Goal: Book appointment/travel/reservation

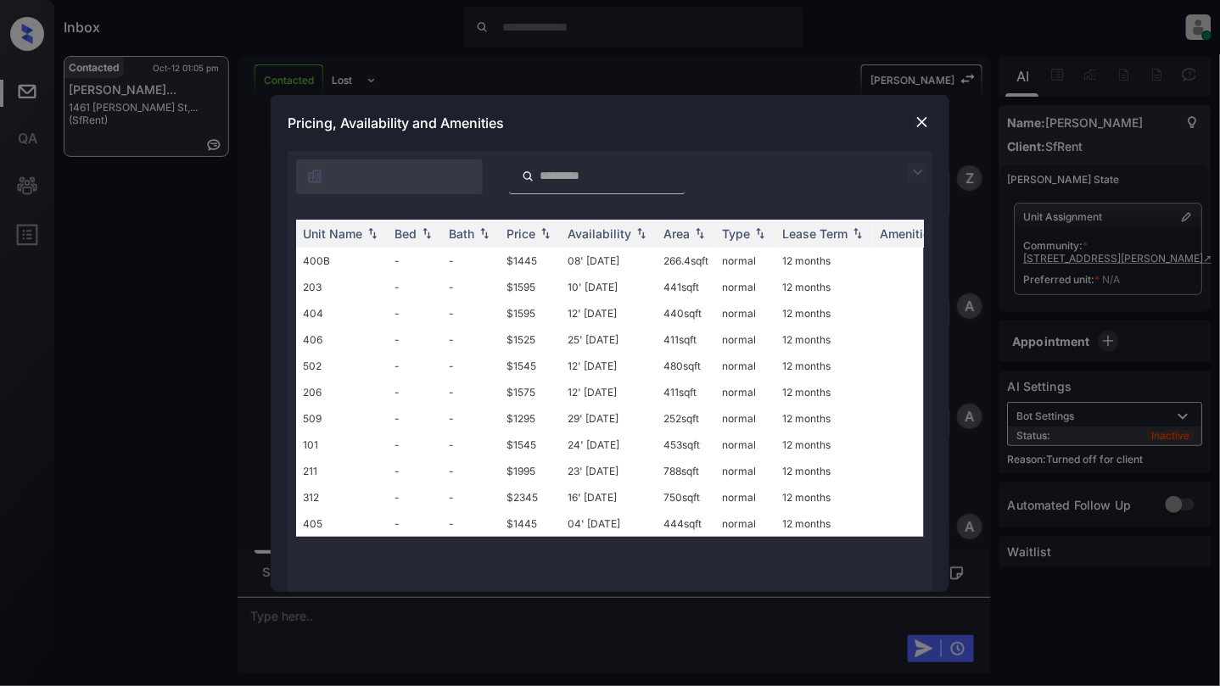
scroll to position [3572, 0]
click at [417, 262] on td "-" at bounding box center [415, 261] width 54 height 26
click at [417, 261] on td "-" at bounding box center [415, 261] width 54 height 26
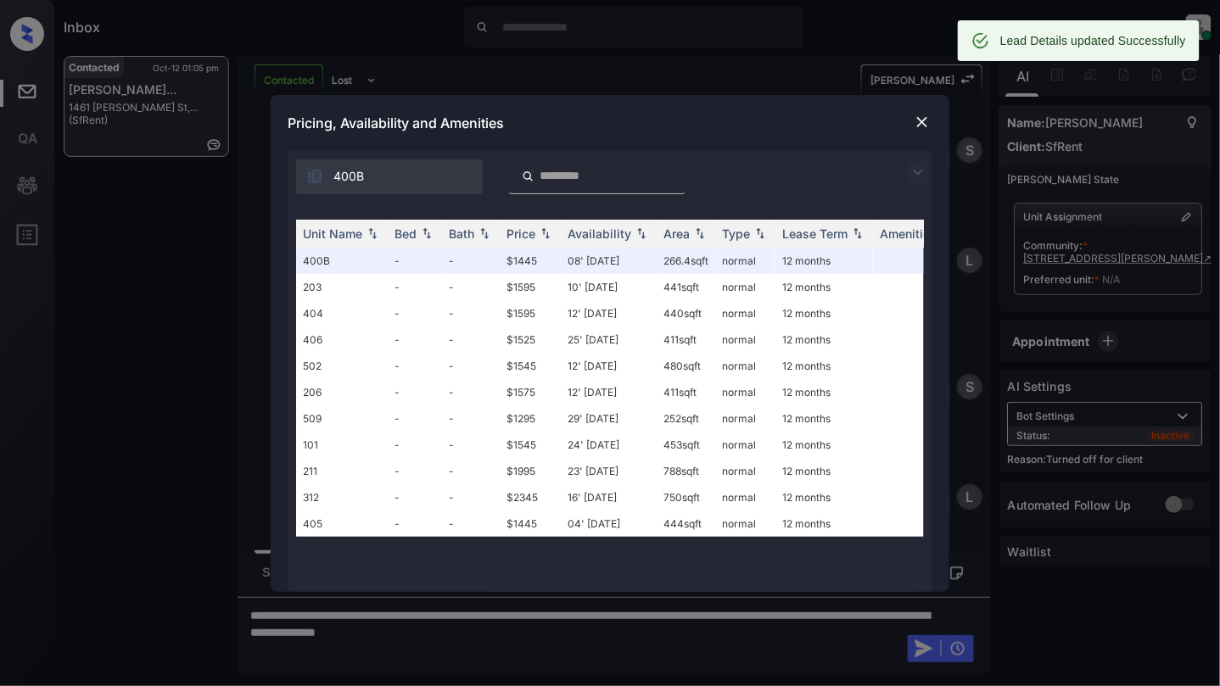
click at [924, 112] on div at bounding box center [922, 122] width 20 height 20
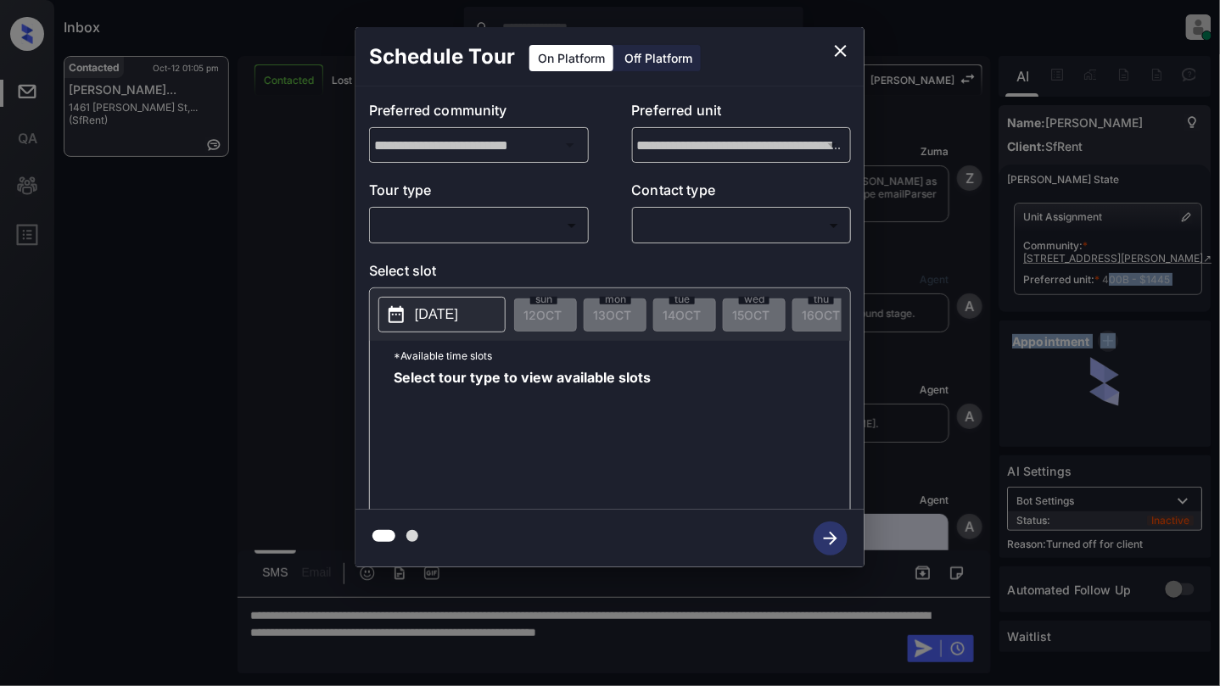
scroll to position [4359, 0]
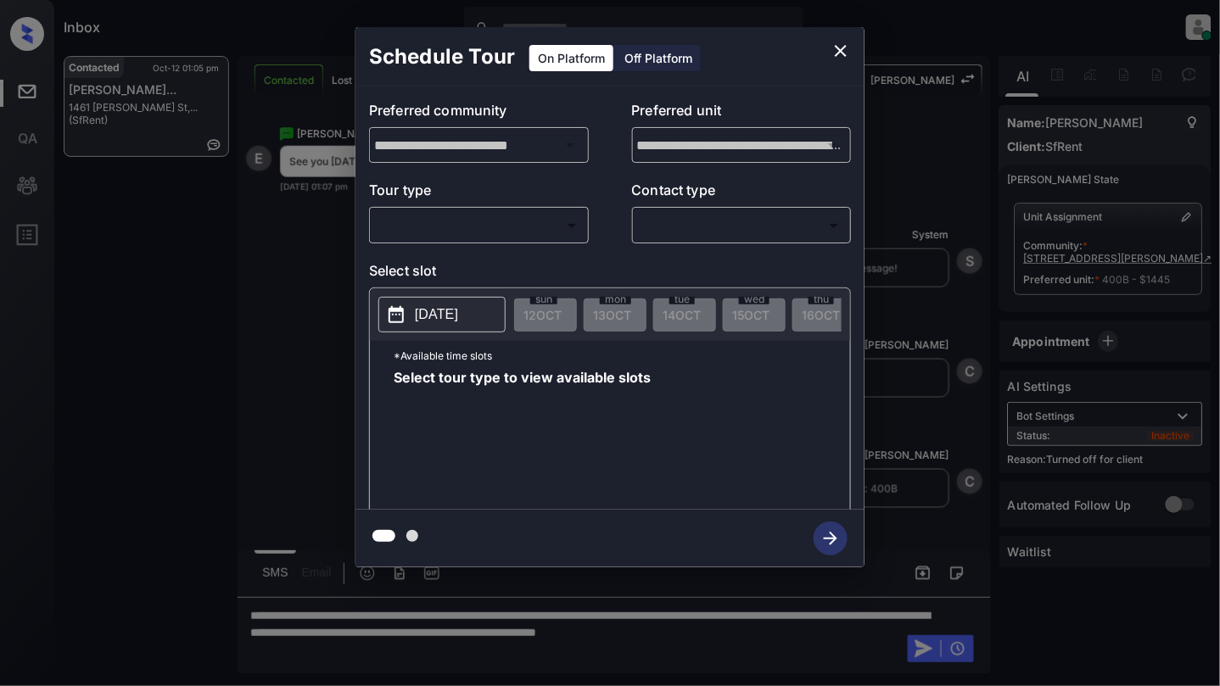
click at [658, 65] on div "Off Platform" at bounding box center [658, 58] width 85 height 26
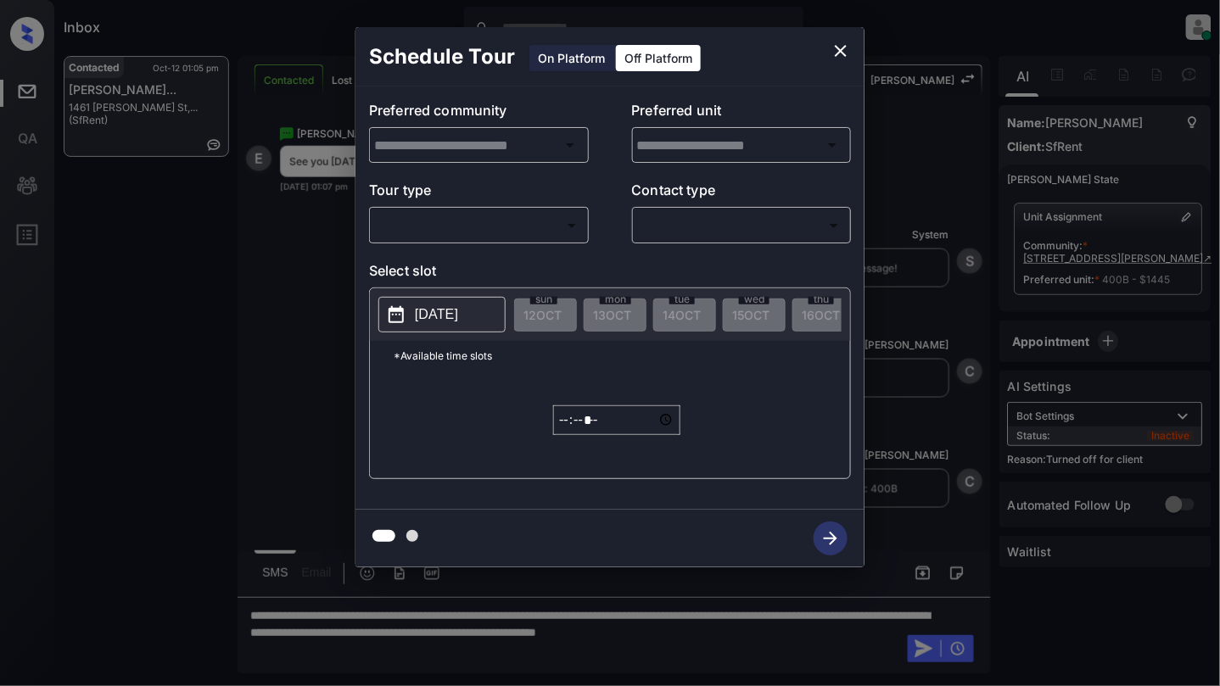
type input "**********"
click at [503, 234] on body "Inbox Cynthia Montañez Online Set yourself offline Set yourself on break Profil…" at bounding box center [610, 343] width 1220 height 686
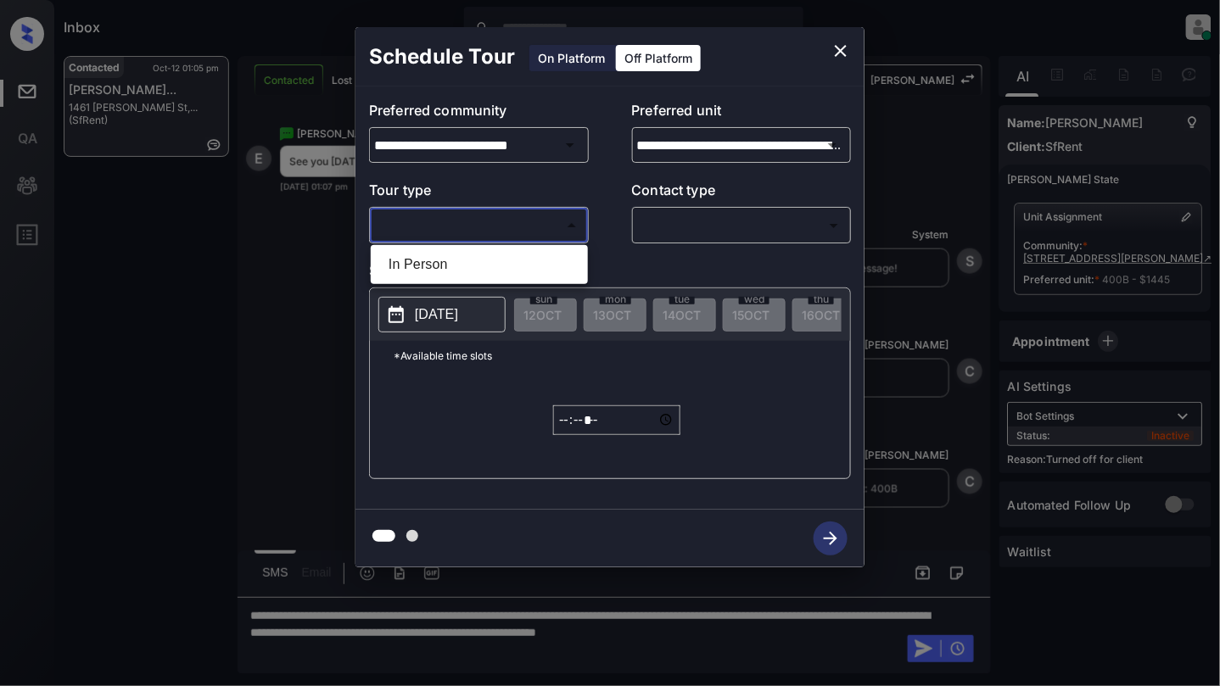
click at [434, 273] on li "In Person" at bounding box center [479, 264] width 209 height 31
type input "********"
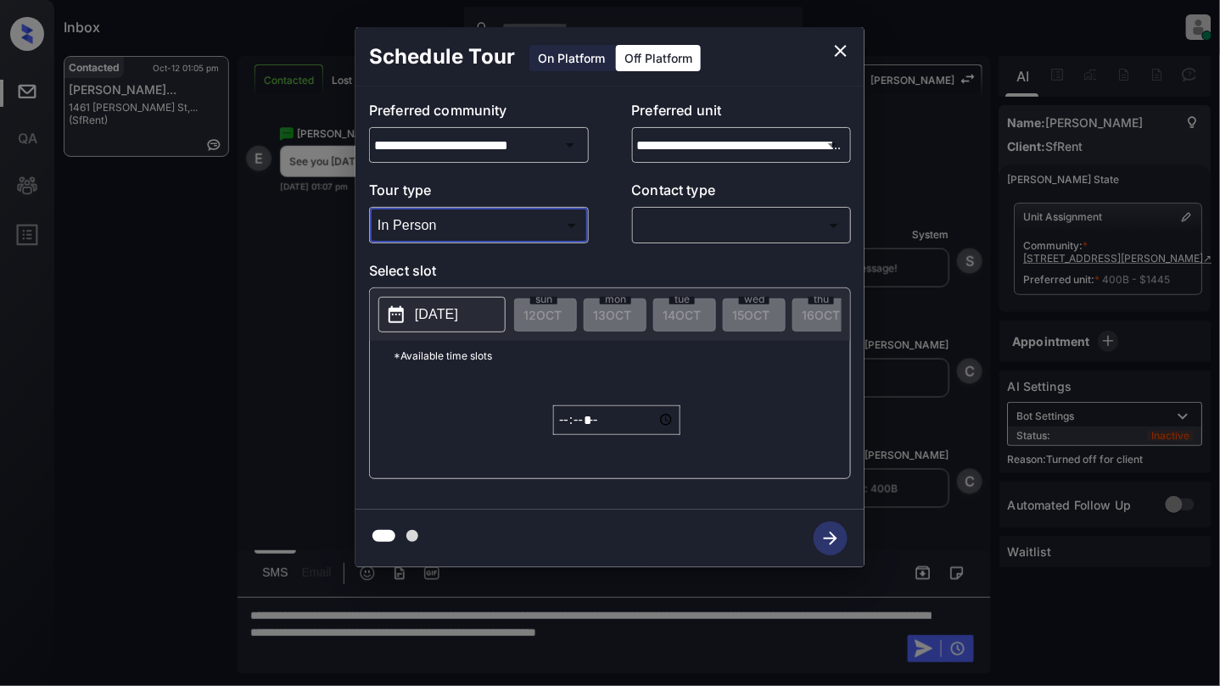
click at [687, 226] on body "Inbox Cynthia Montañez Online Set yourself offline Set yourself on break Profil…" at bounding box center [610, 343] width 1220 height 686
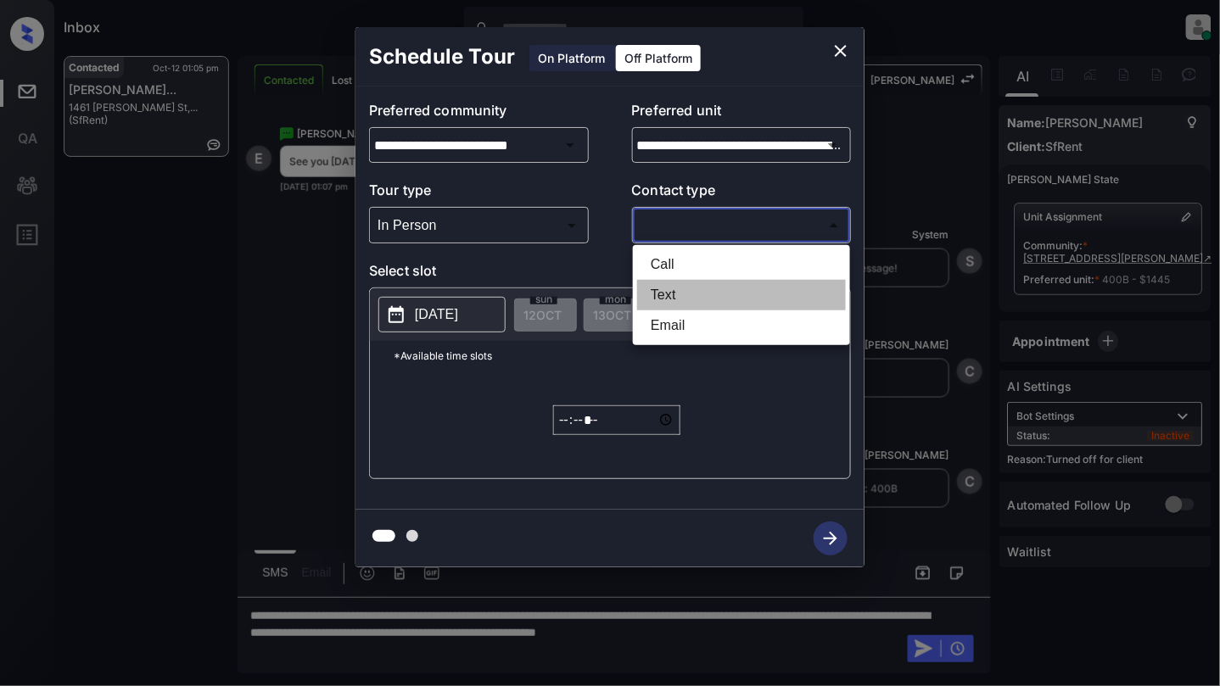
click at [682, 290] on li "Text" at bounding box center [741, 295] width 209 height 31
type input "****"
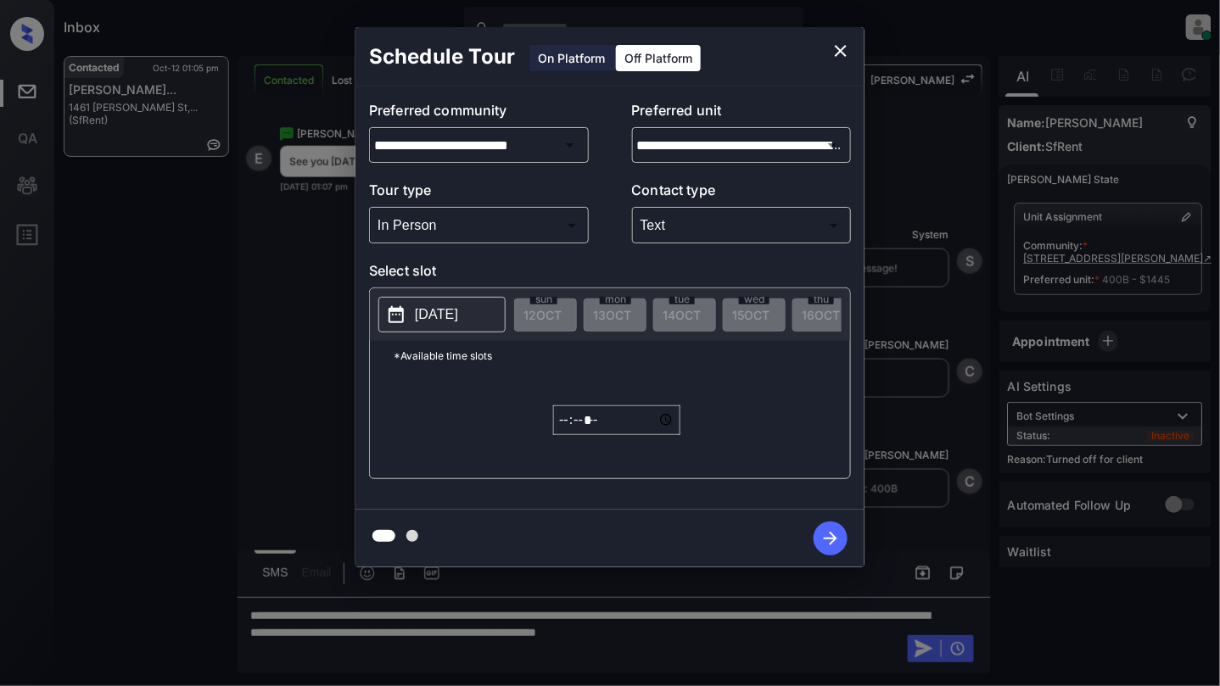
click at [425, 321] on p "2025-10-12" at bounding box center [436, 314] width 43 height 20
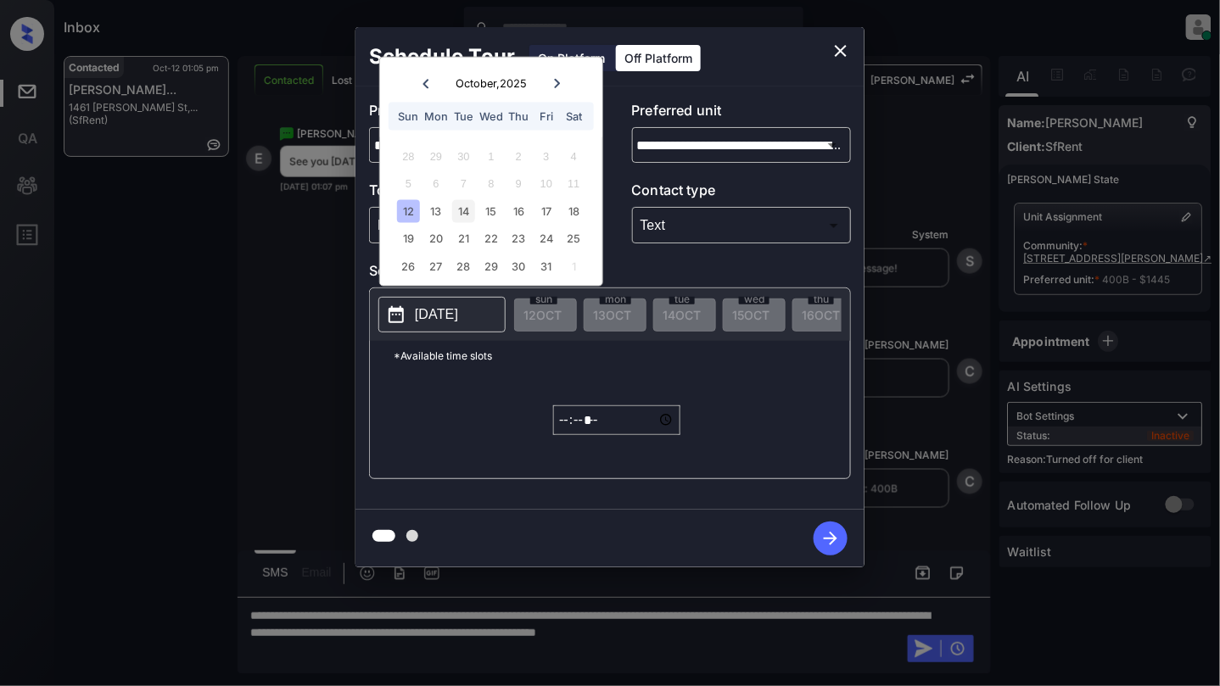
click at [470, 209] on div "14" at bounding box center [463, 210] width 23 height 23
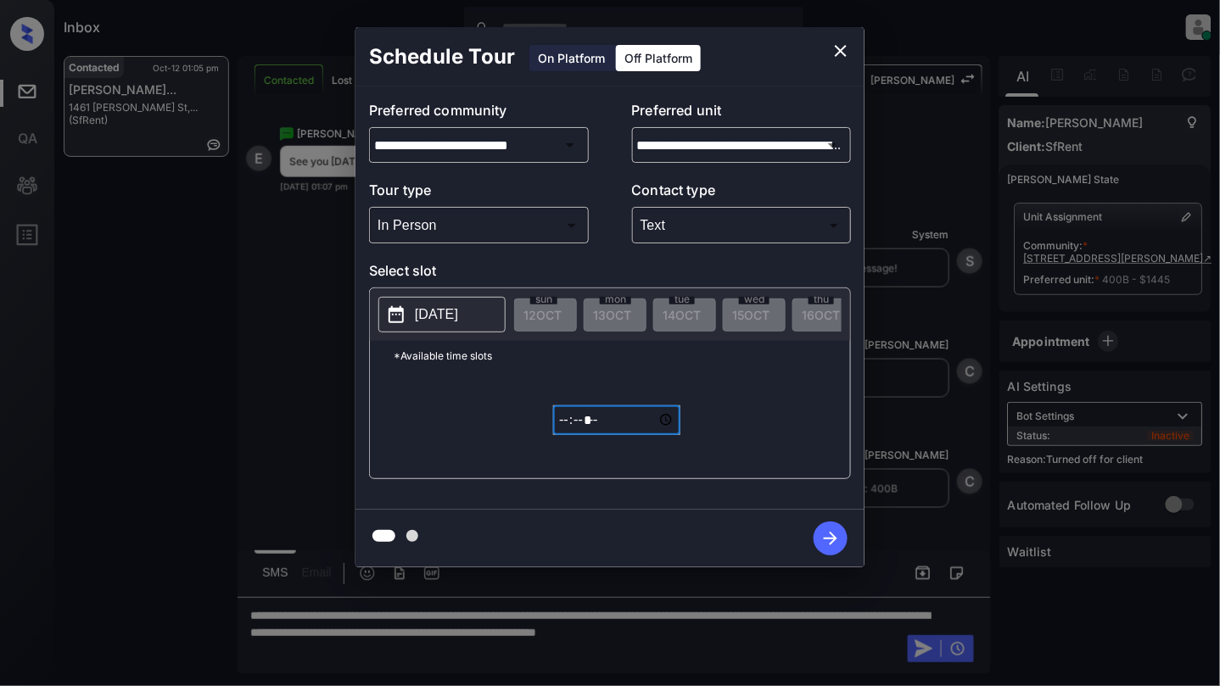
click at [568, 431] on input "*****" at bounding box center [616, 420] width 127 height 30
click at [608, 431] on input "*****" at bounding box center [616, 420] width 127 height 30
type input "*****"
click at [833, 541] on icon "button" at bounding box center [831, 539] width 14 height 14
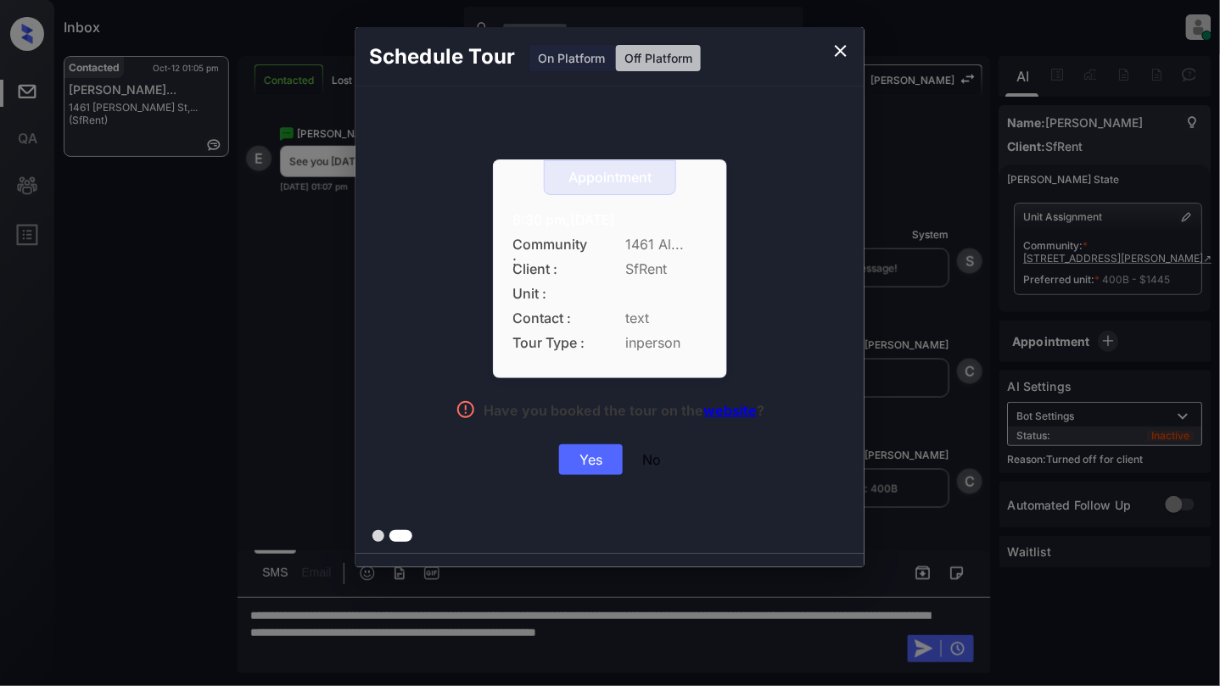
click at [582, 458] on div "Yes" at bounding box center [591, 459] width 64 height 31
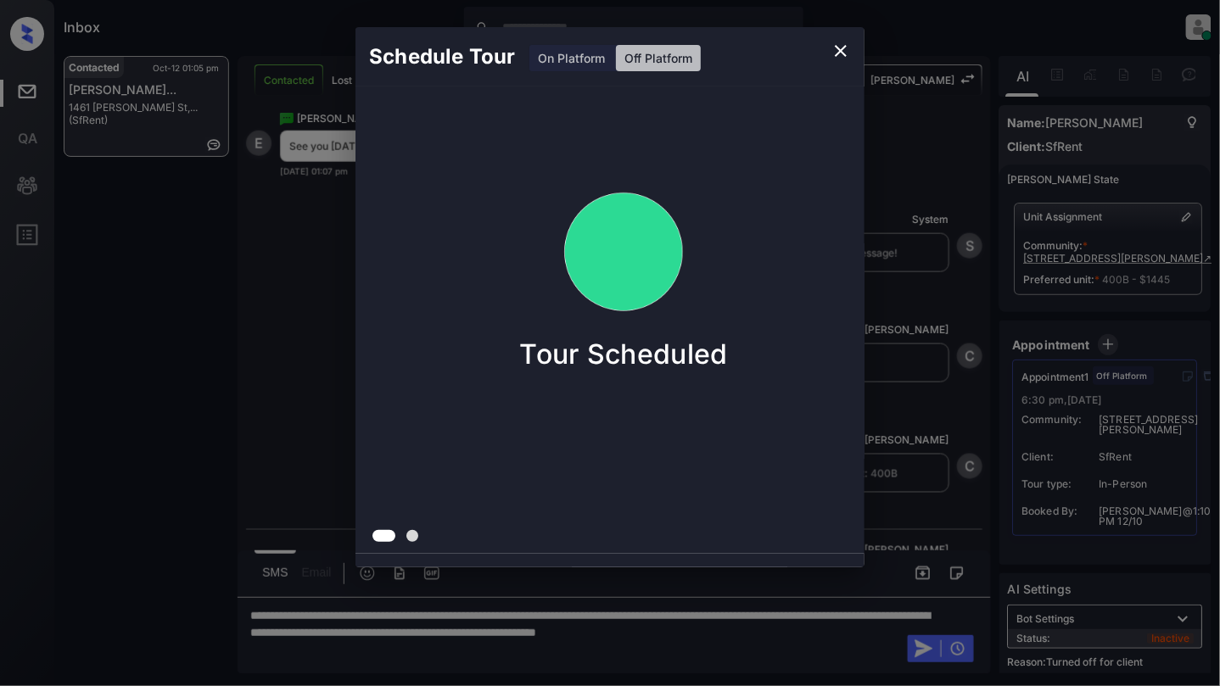
click at [833, 51] on icon "close" at bounding box center [840, 51] width 20 height 20
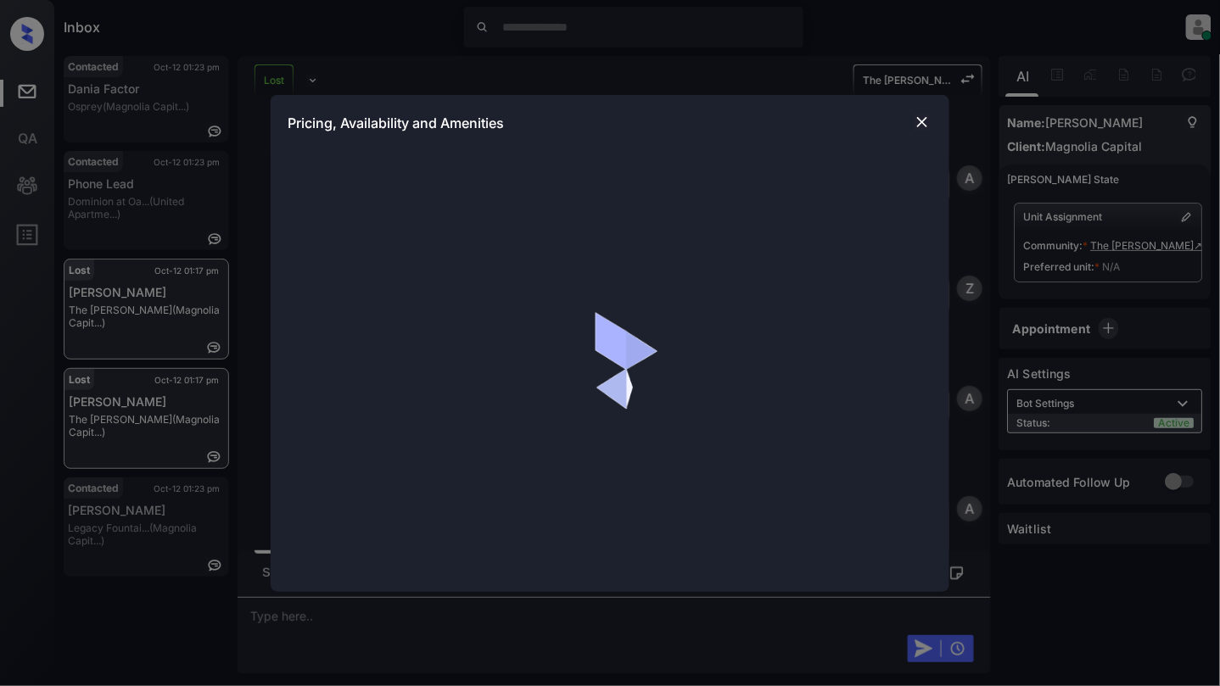
scroll to position [2224, 0]
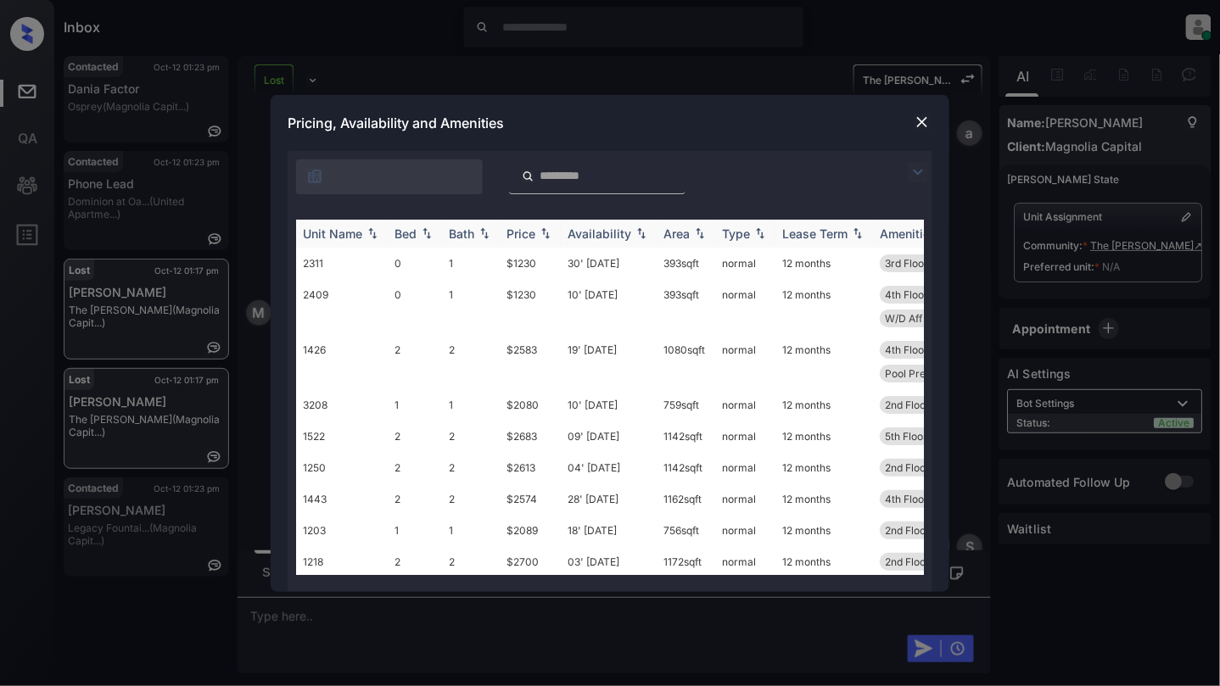
click at [425, 226] on div "Bed" at bounding box center [414, 233] width 41 height 14
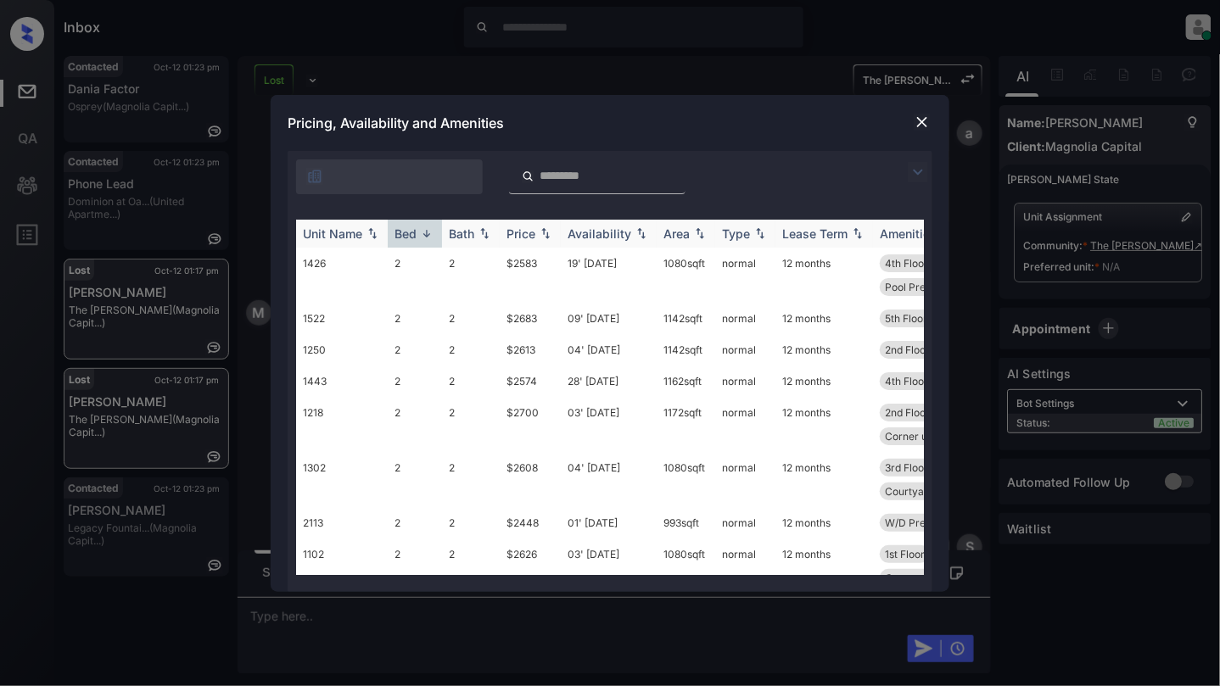
click at [425, 226] on div "Bed" at bounding box center [414, 233] width 41 height 14
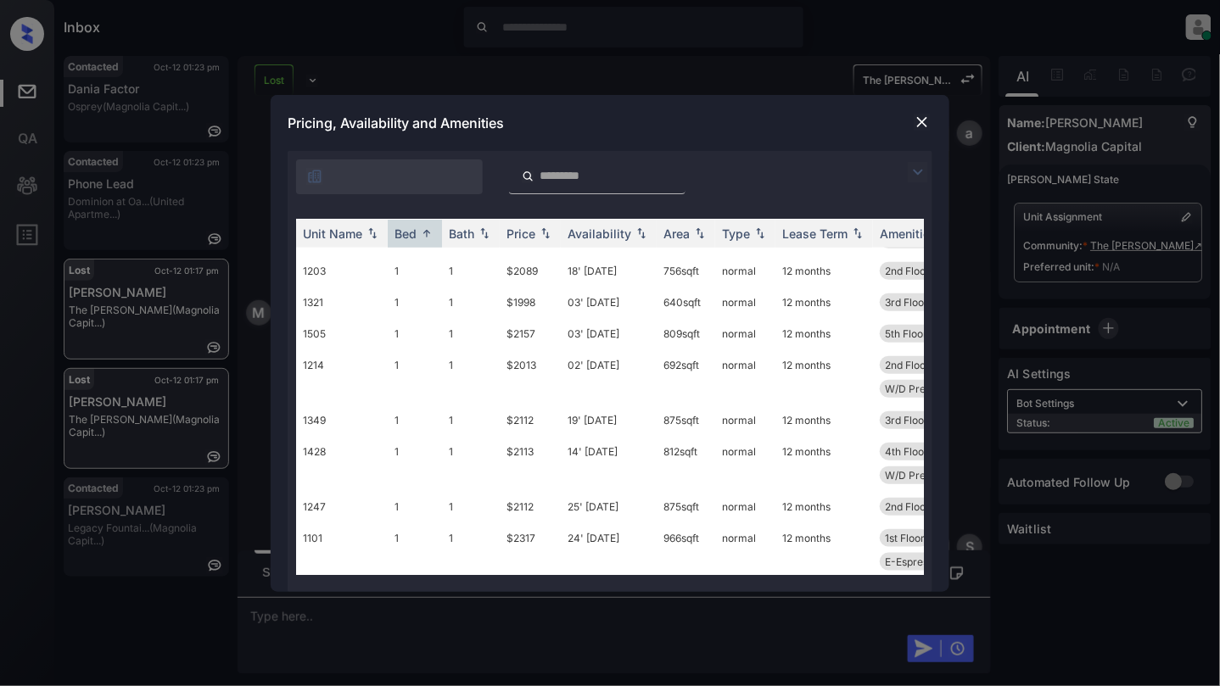
scroll to position [407, 0]
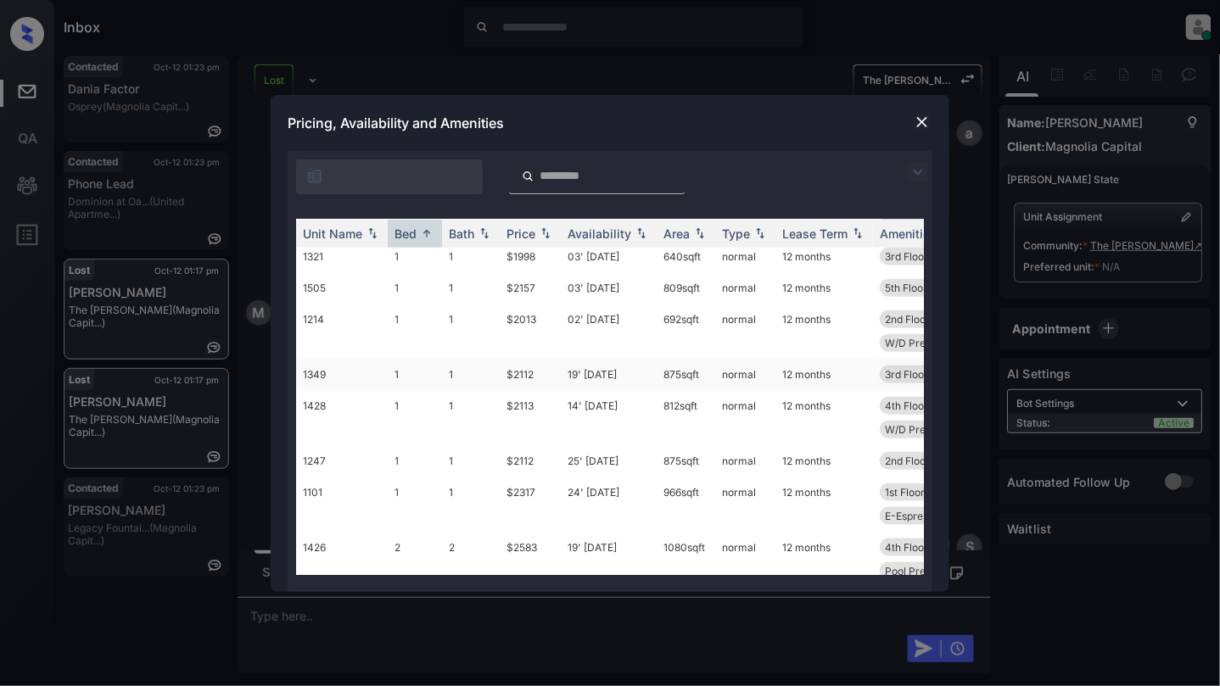
click at [460, 380] on td "1" at bounding box center [471, 374] width 58 height 31
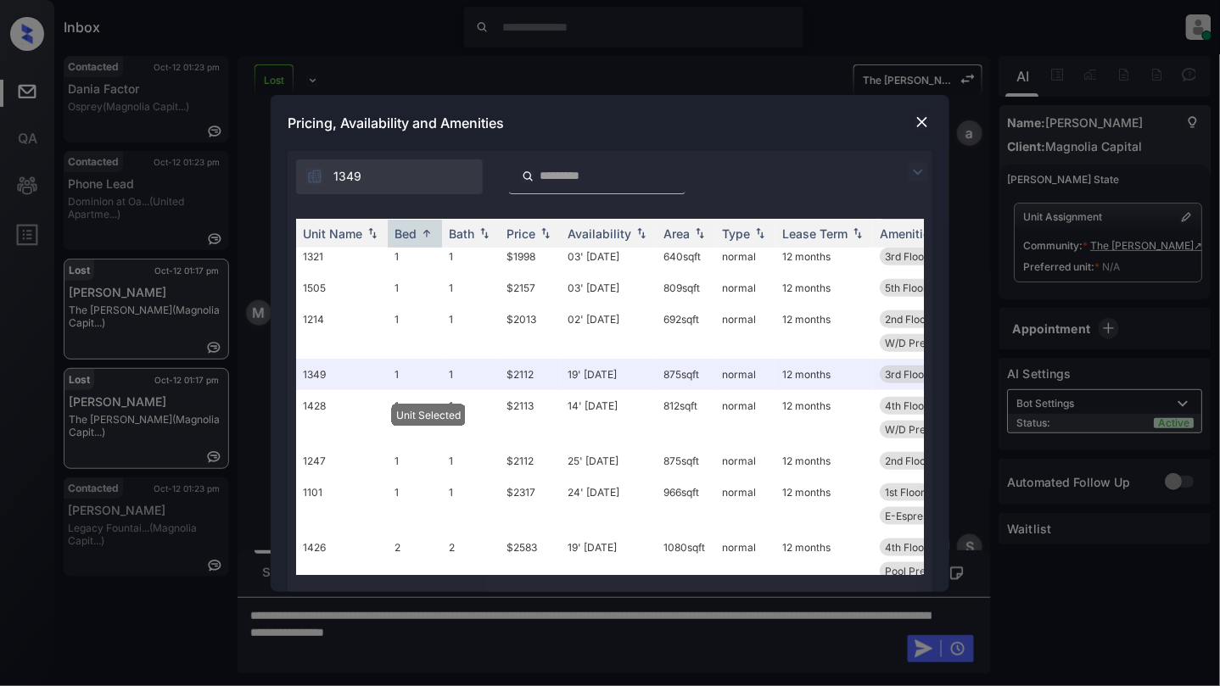
click at [918, 126] on img at bounding box center [921, 122] width 17 height 17
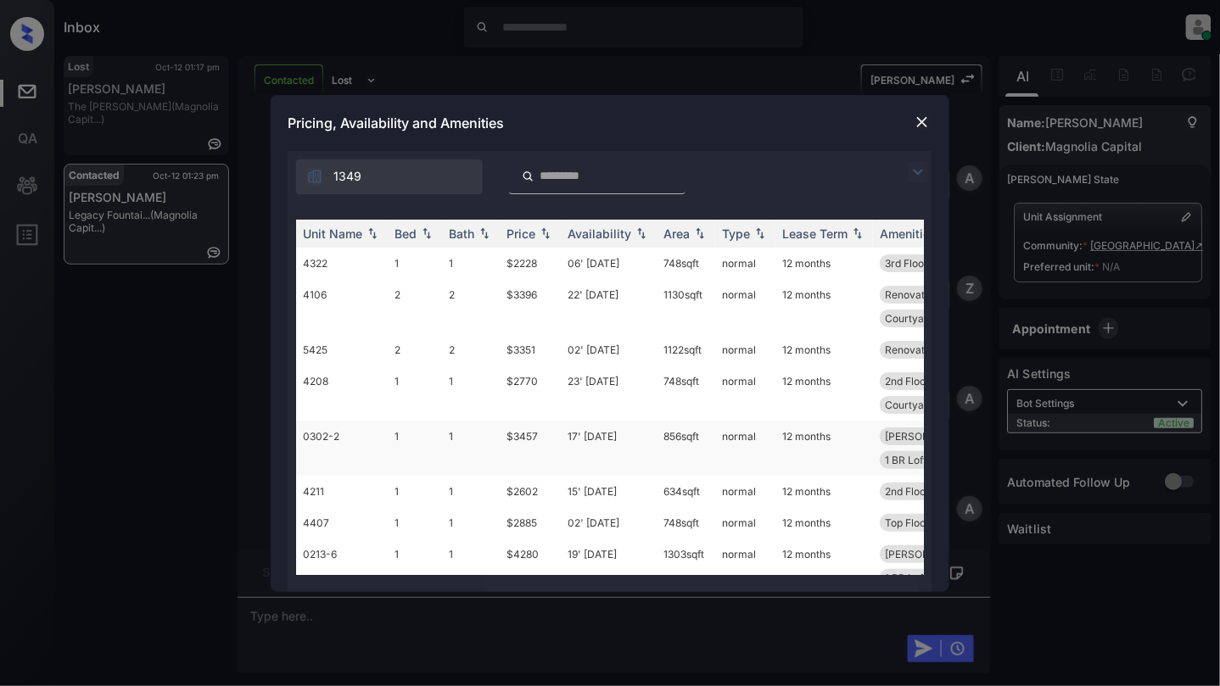
scroll to position [3940, 0]
click at [418, 448] on td "1" at bounding box center [415, 448] width 54 height 55
click at [419, 446] on td "1" at bounding box center [415, 448] width 54 height 55
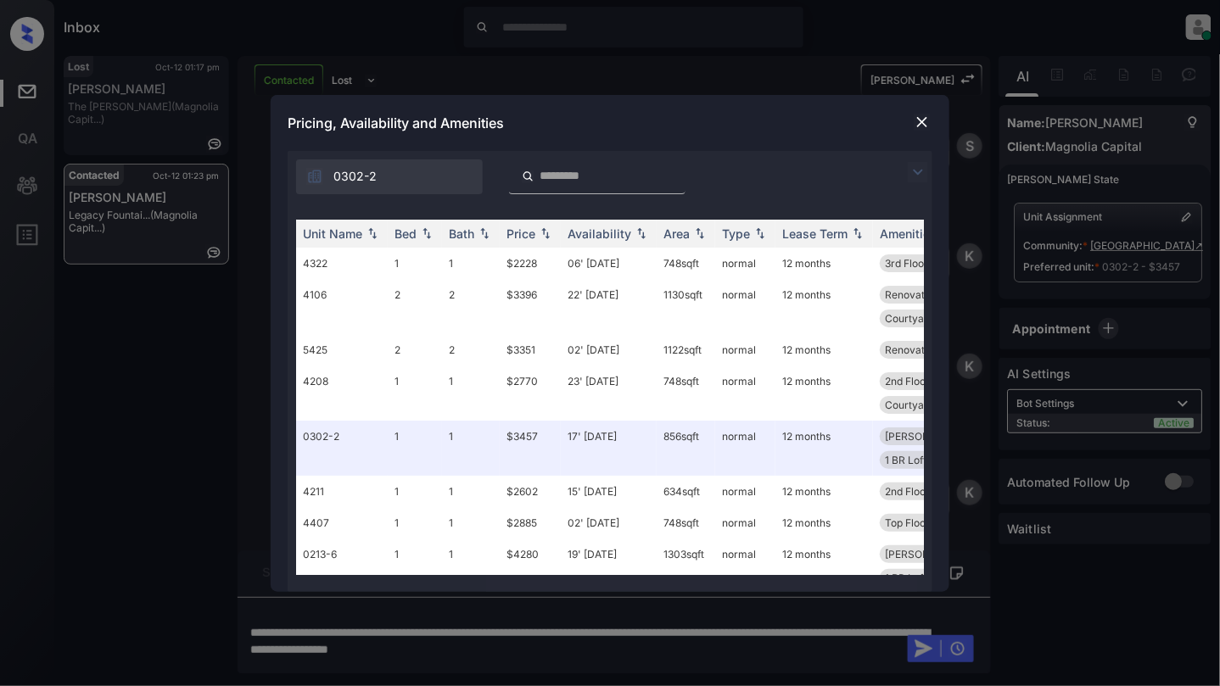
scroll to position [679, 0]
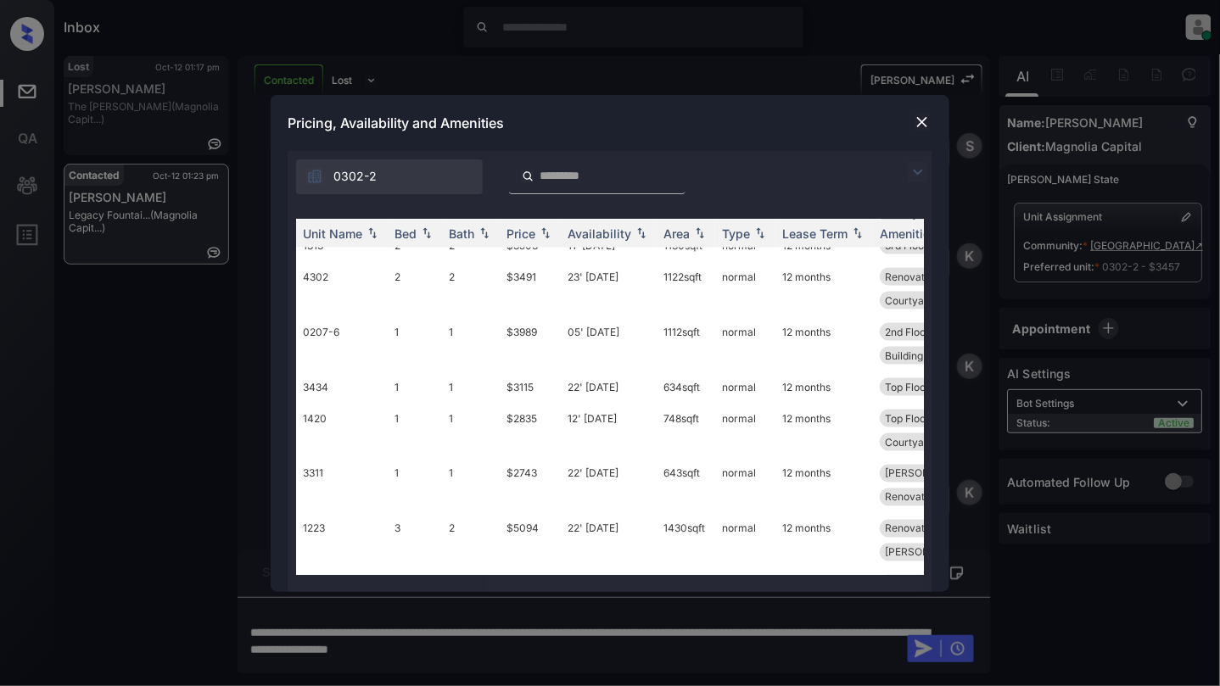
click at [919, 120] on img at bounding box center [921, 122] width 17 height 17
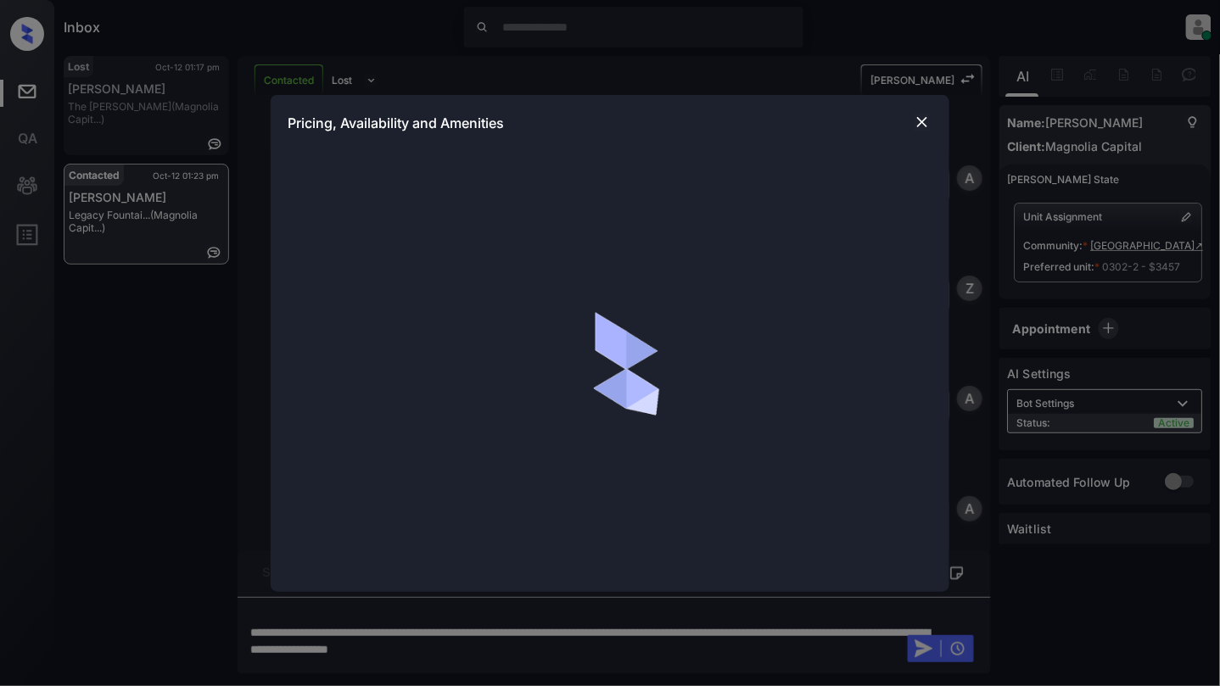
scroll to position [3940, 0]
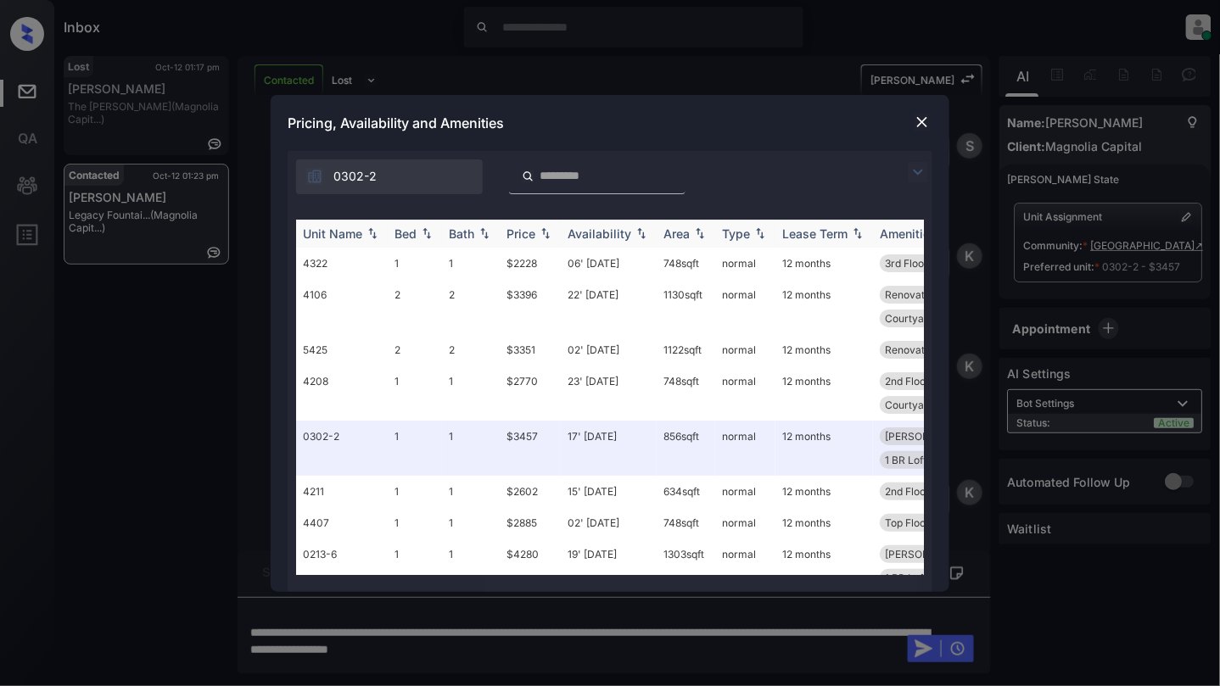
click at [431, 237] on img at bounding box center [426, 233] width 17 height 12
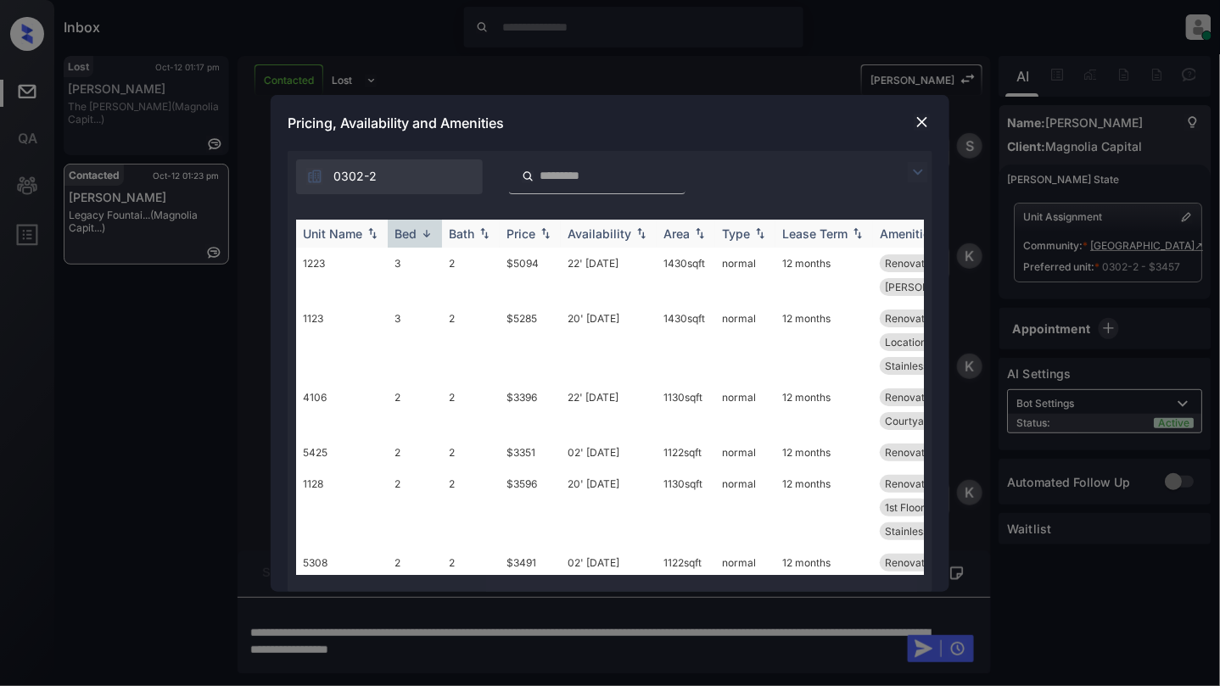
click at [431, 237] on img at bounding box center [426, 233] width 17 height 13
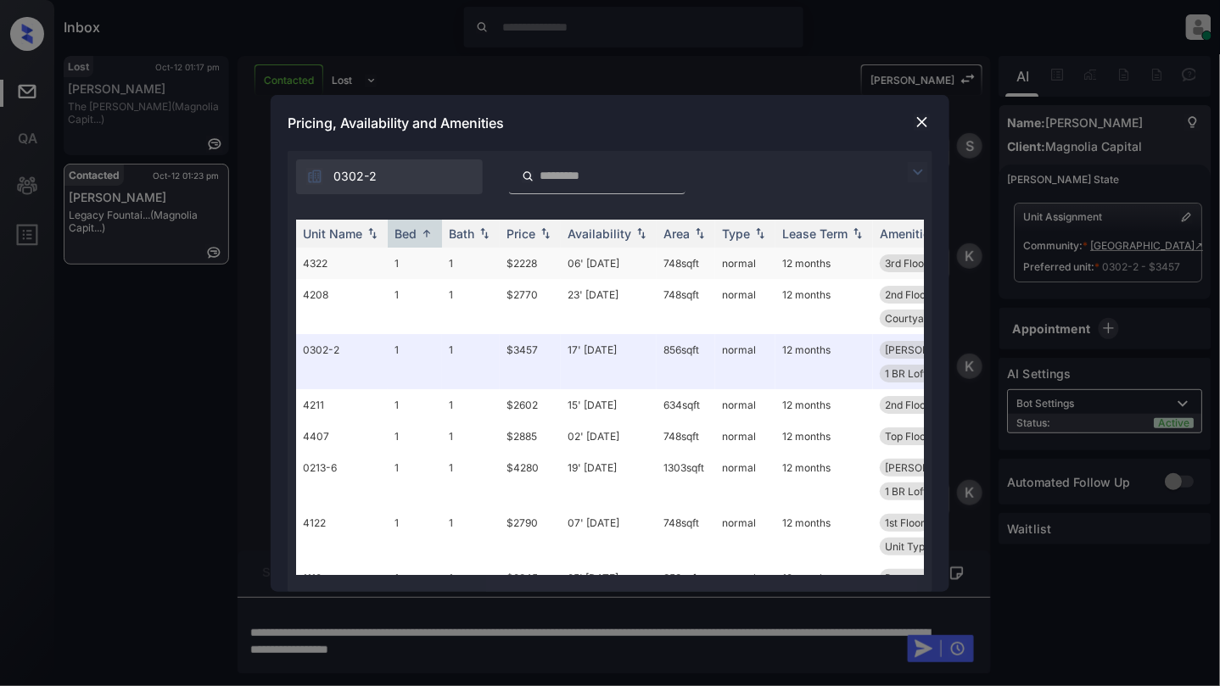
click at [528, 262] on td "$2228" at bounding box center [530, 263] width 61 height 31
click at [529, 262] on td "$2228" at bounding box center [530, 263] width 61 height 31
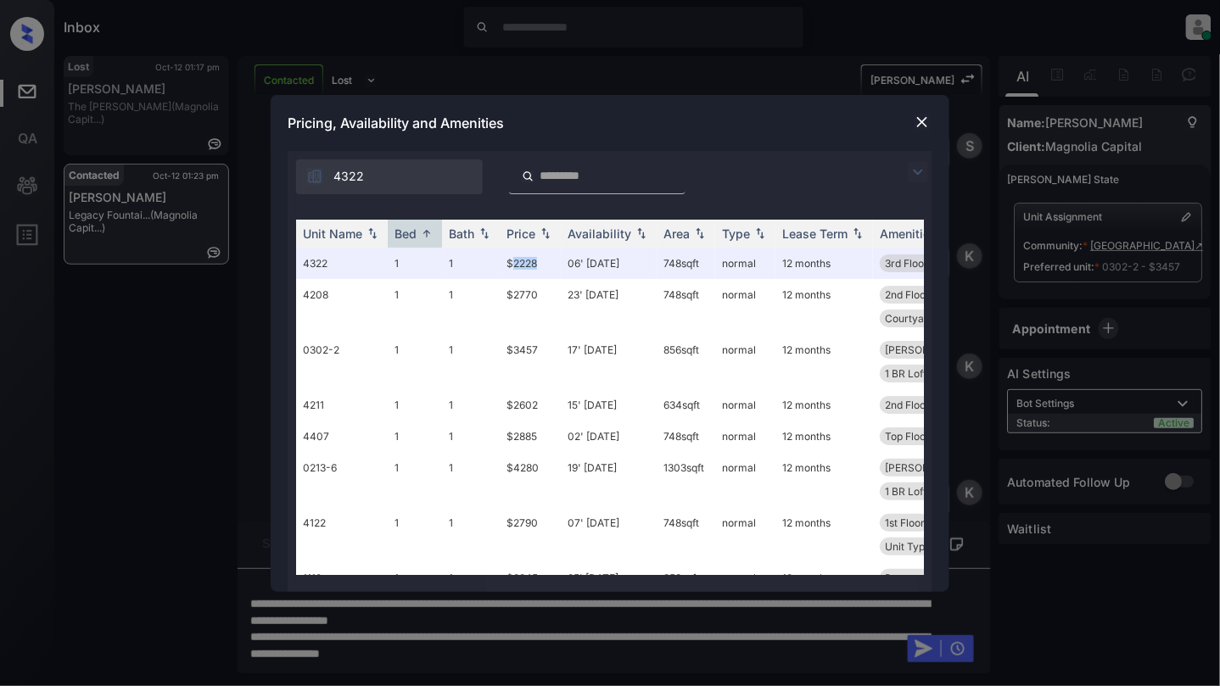
click at [918, 120] on img at bounding box center [921, 122] width 17 height 17
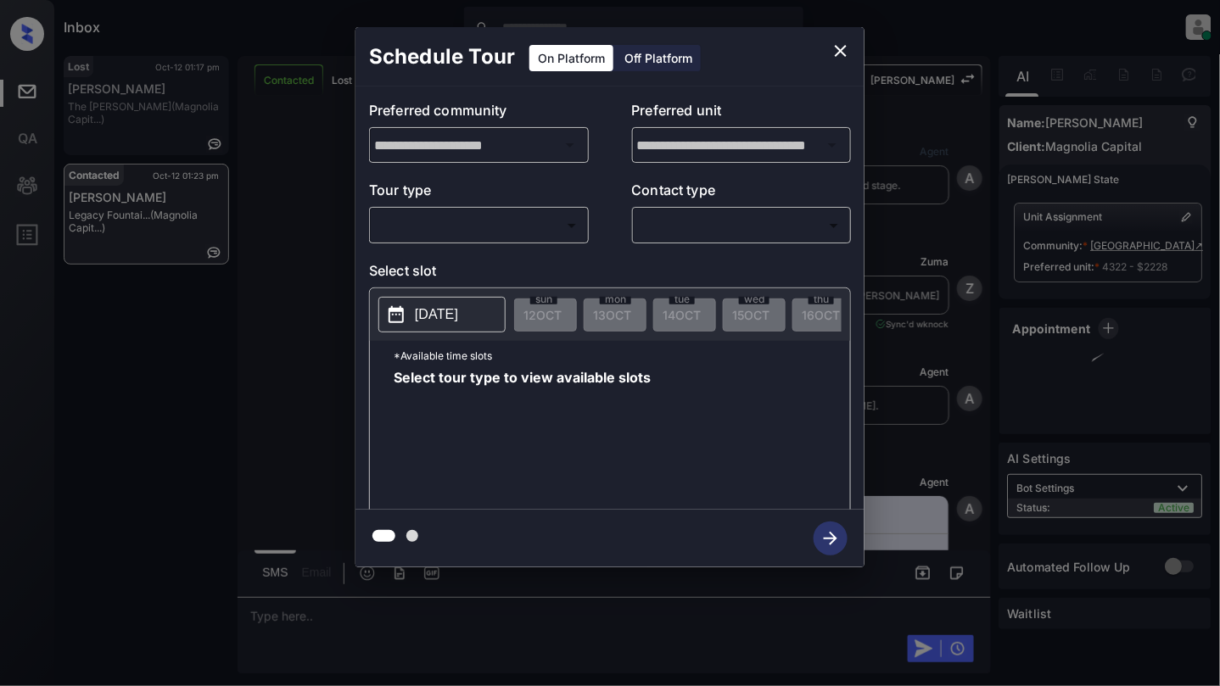
scroll to position [8006, 0]
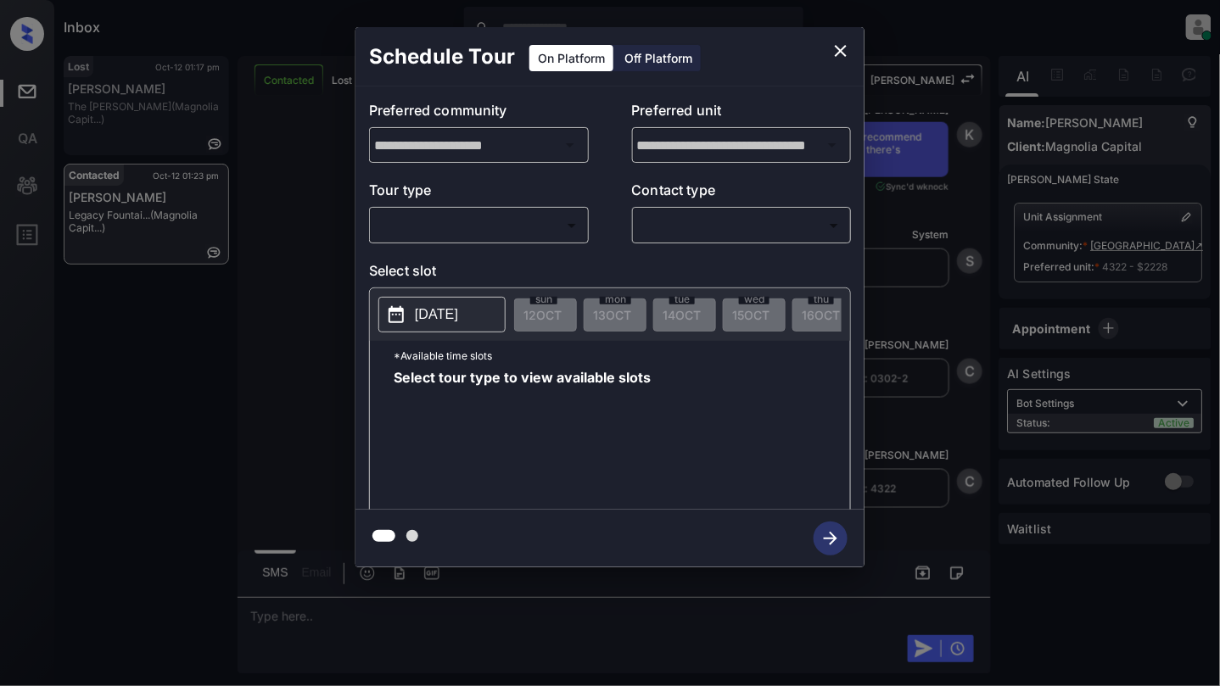
click at [453, 232] on body "Inbox Cynthia Montañez Online Set yourself offline Set yourself on break Profil…" at bounding box center [610, 343] width 1220 height 686
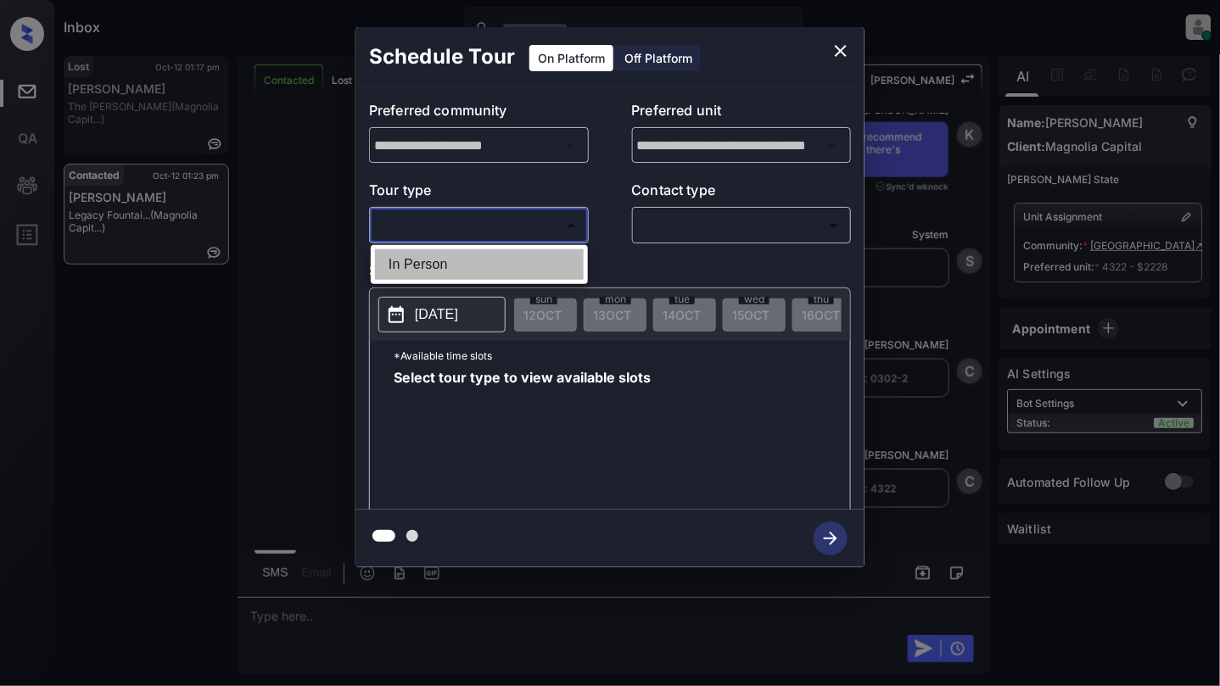
click at [448, 265] on li "In Person" at bounding box center [479, 264] width 209 height 31
type input "********"
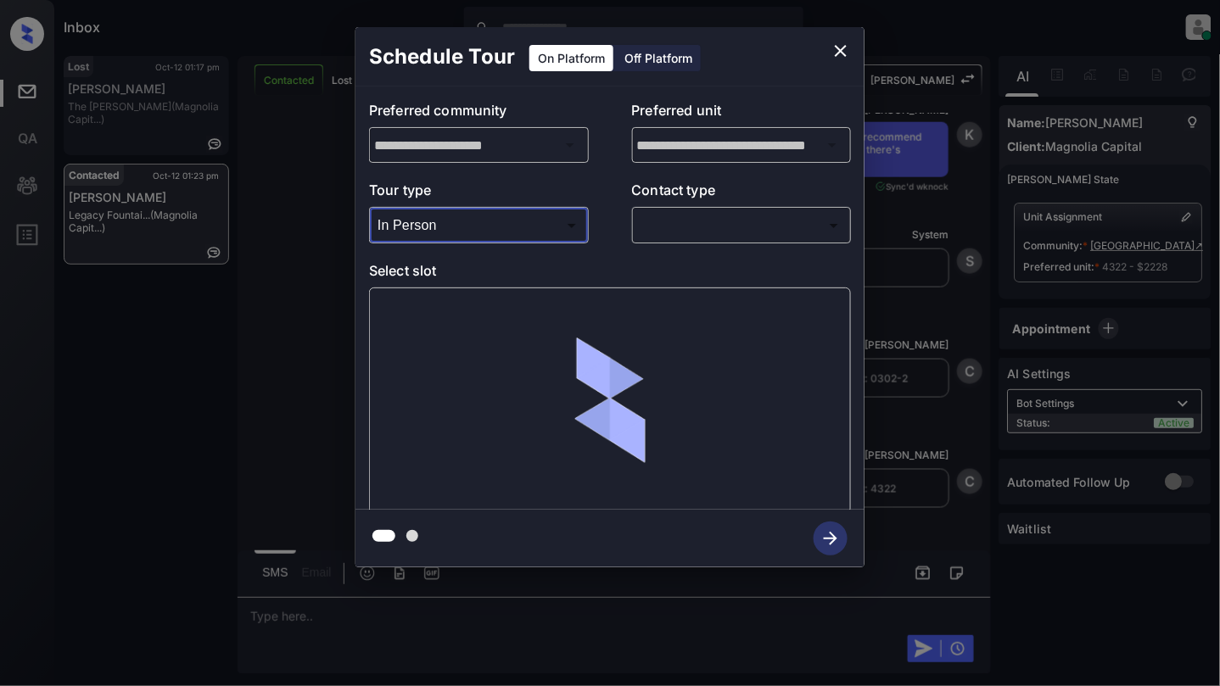
click at [792, 238] on body "Inbox Cynthia Montañez Online Set yourself offline Set yourself on break Profil…" at bounding box center [610, 343] width 1220 height 686
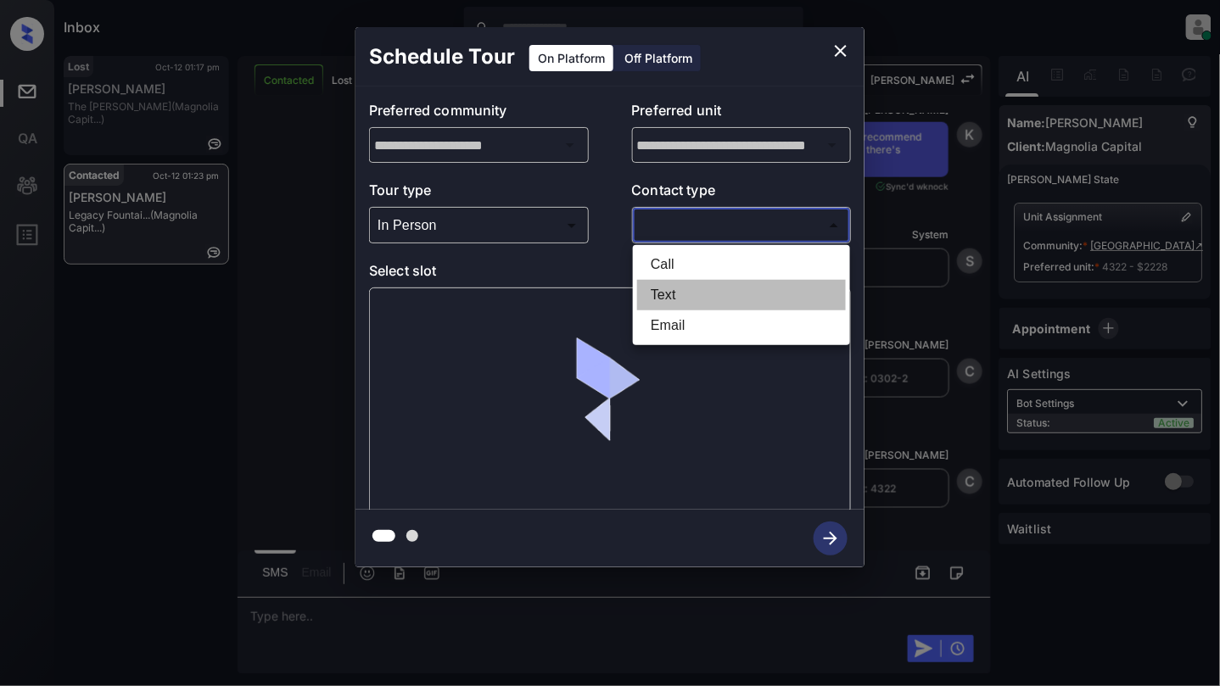
click at [706, 296] on li "Text" at bounding box center [741, 295] width 209 height 31
type input "****"
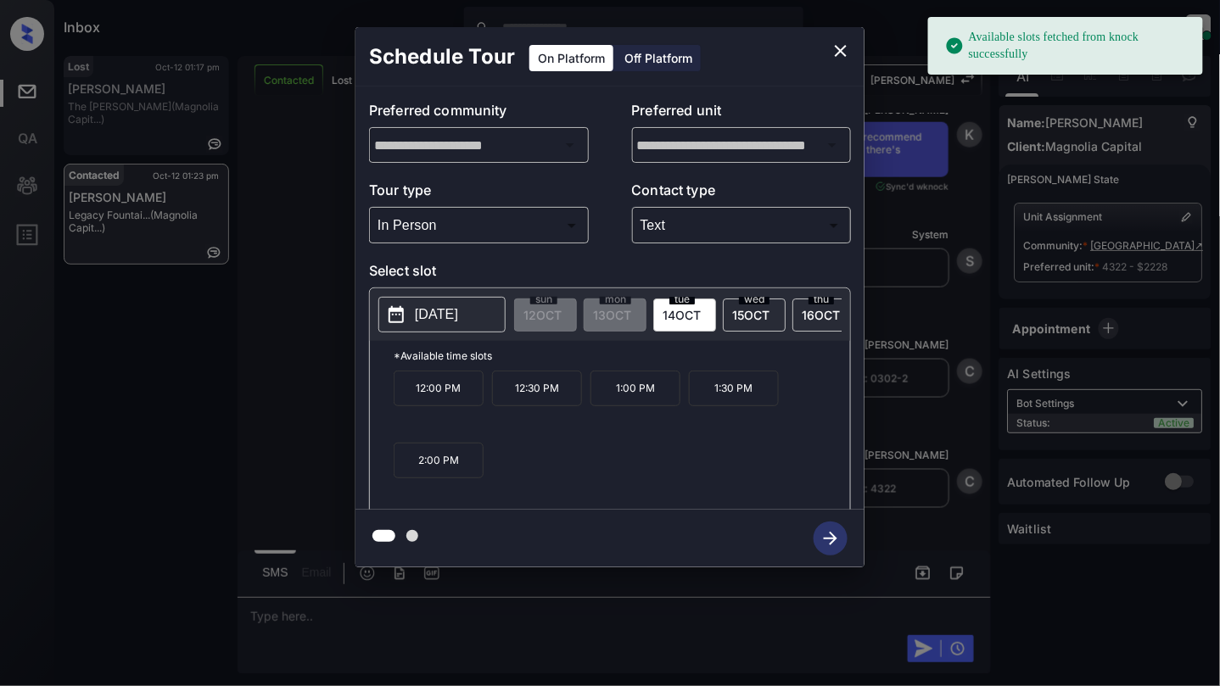
click at [438, 323] on p "2025-10-14" at bounding box center [436, 314] width 43 height 20
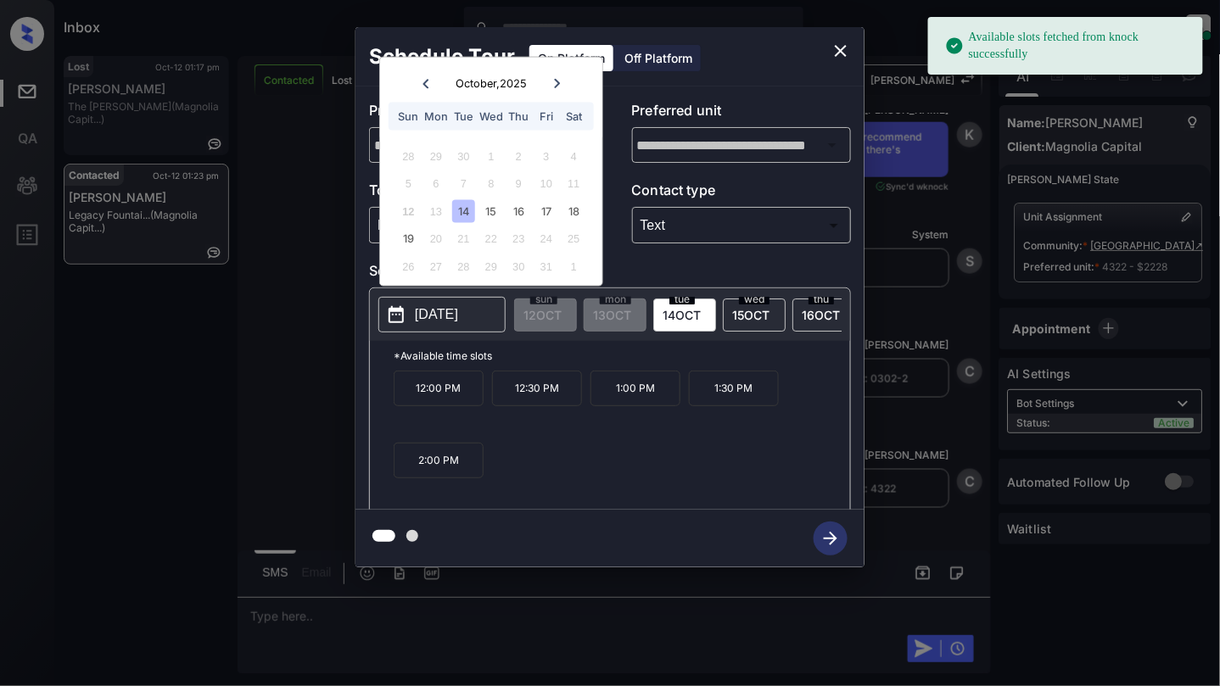
click at [607, 493] on div "12:00 PM 12:30 PM 1:00 PM 1:30 PM 2:00 PM" at bounding box center [622, 439] width 456 height 136
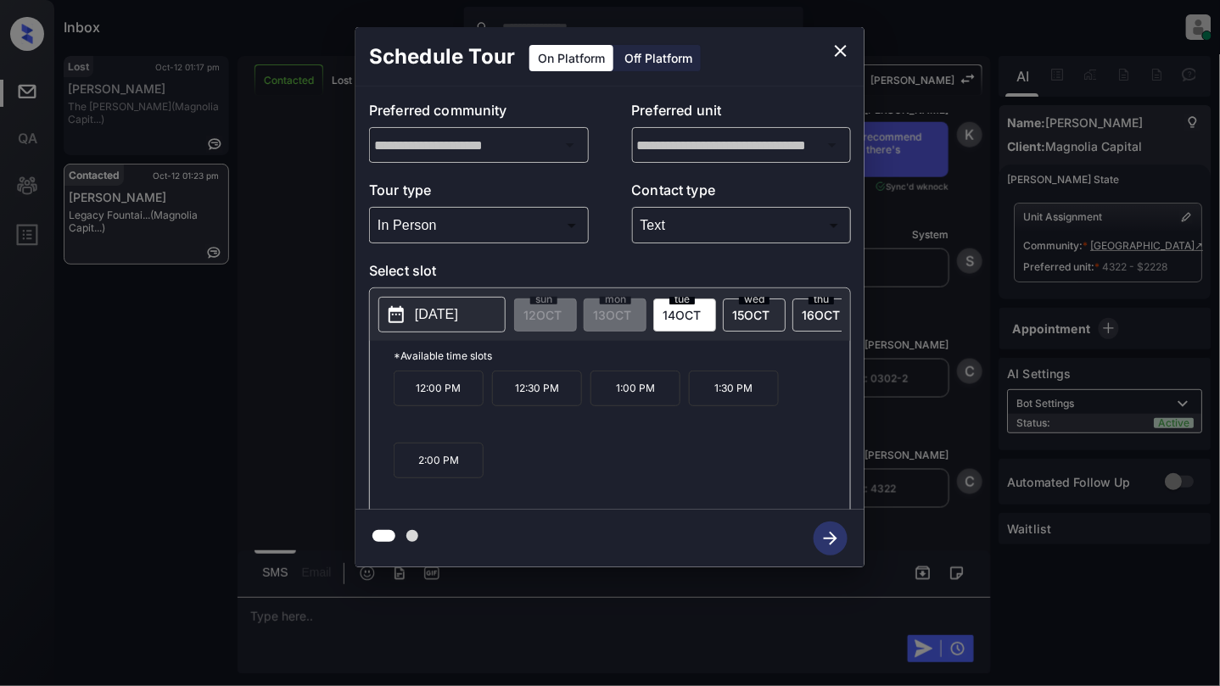
click at [448, 398] on p "12:00 PM" at bounding box center [439, 389] width 90 height 36
click at [828, 536] on icon "button" at bounding box center [830, 539] width 34 height 34
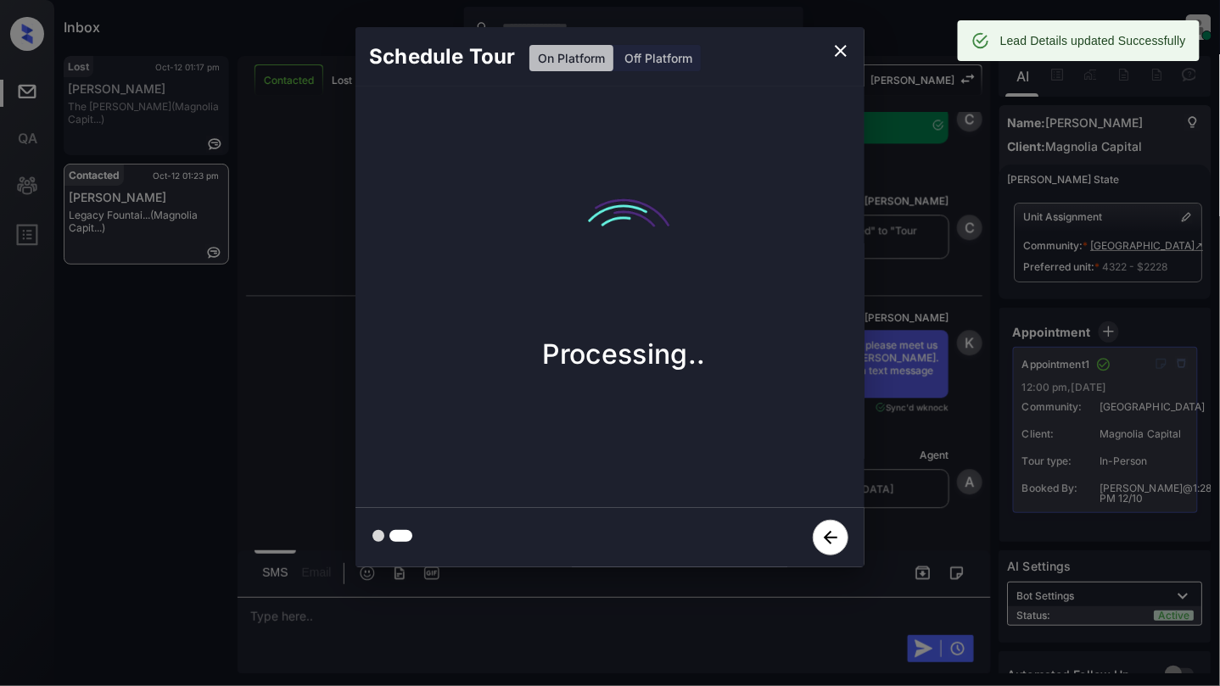
scroll to position [8479, 0]
click at [833, 53] on icon "close" at bounding box center [840, 51] width 20 height 20
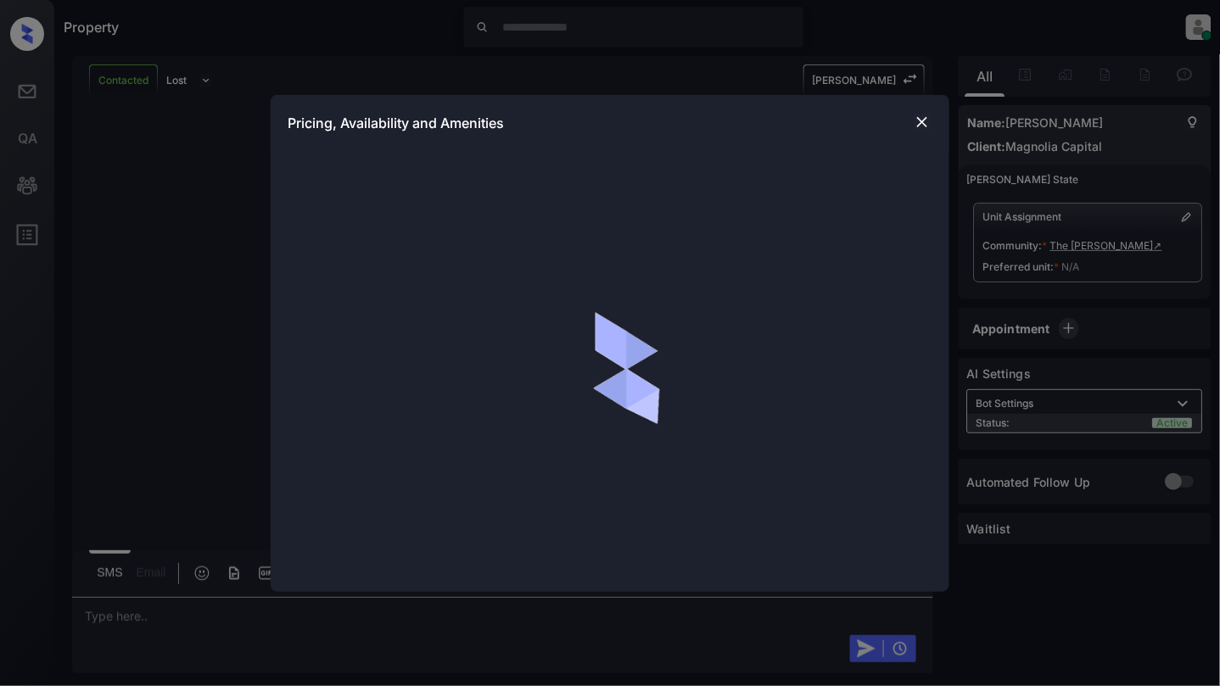
scroll to position [5204, 0]
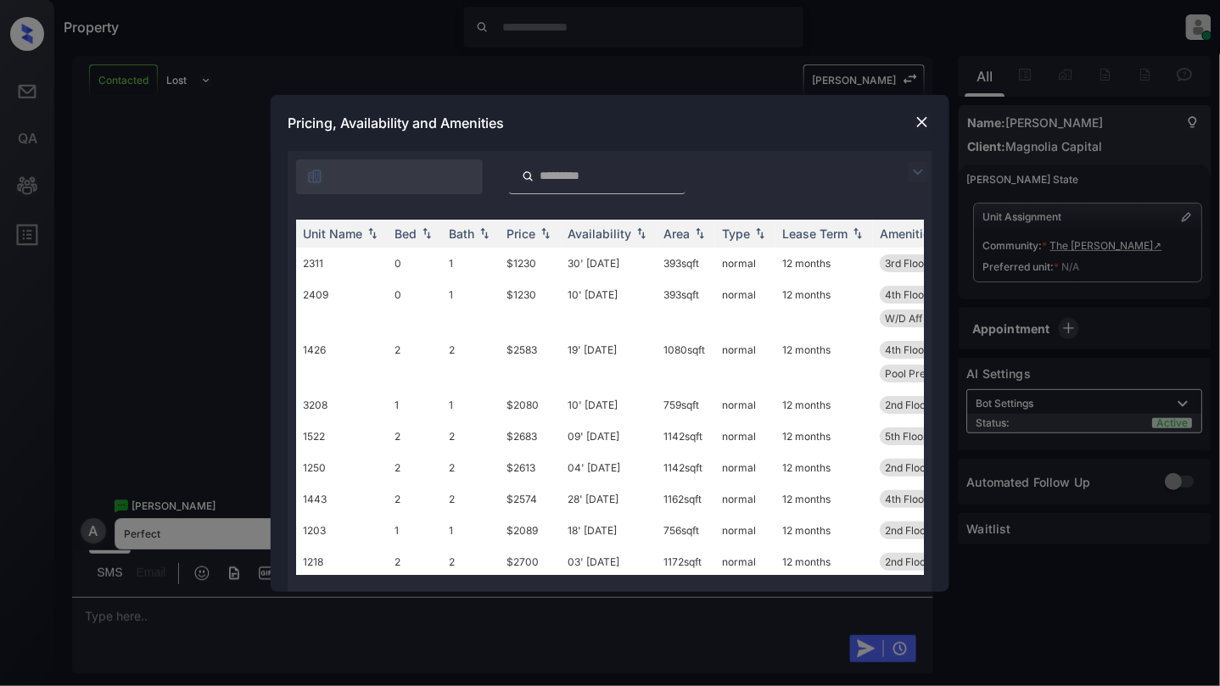
click at [588, 173] on input "search" at bounding box center [607, 176] width 139 height 14
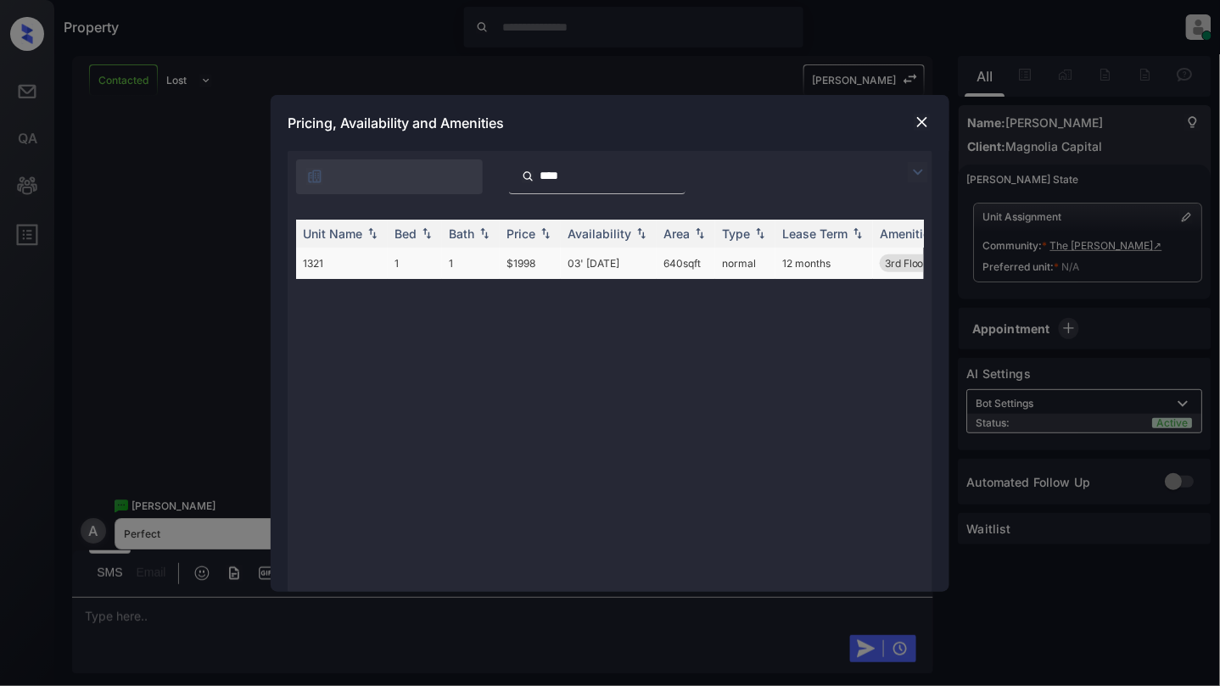
type input "****"
click at [595, 263] on td "03' [DATE]" at bounding box center [609, 263] width 96 height 31
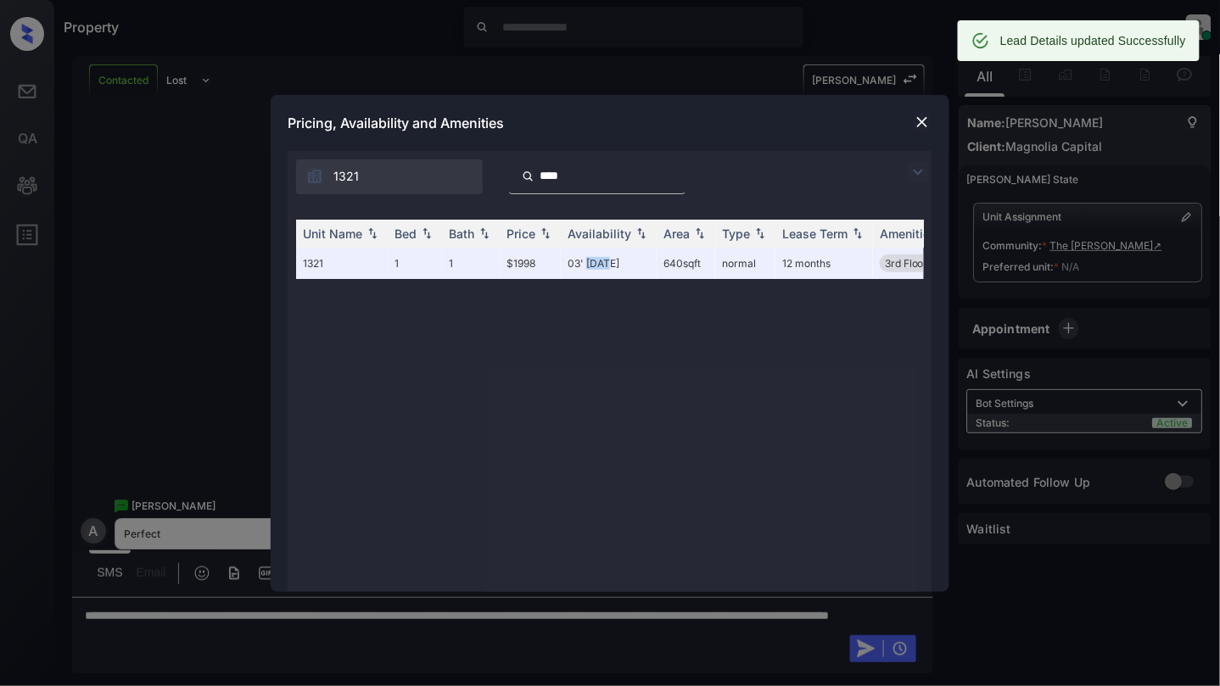
click at [930, 113] on div at bounding box center [922, 122] width 20 height 20
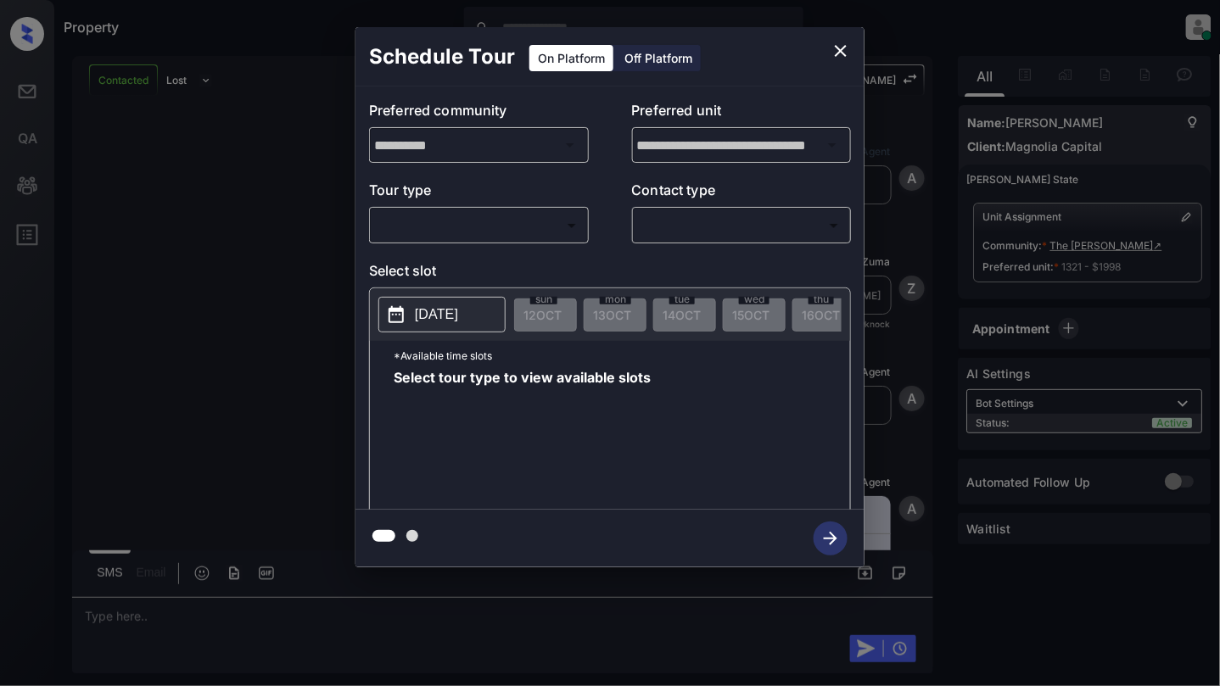
scroll to position [6785, 0]
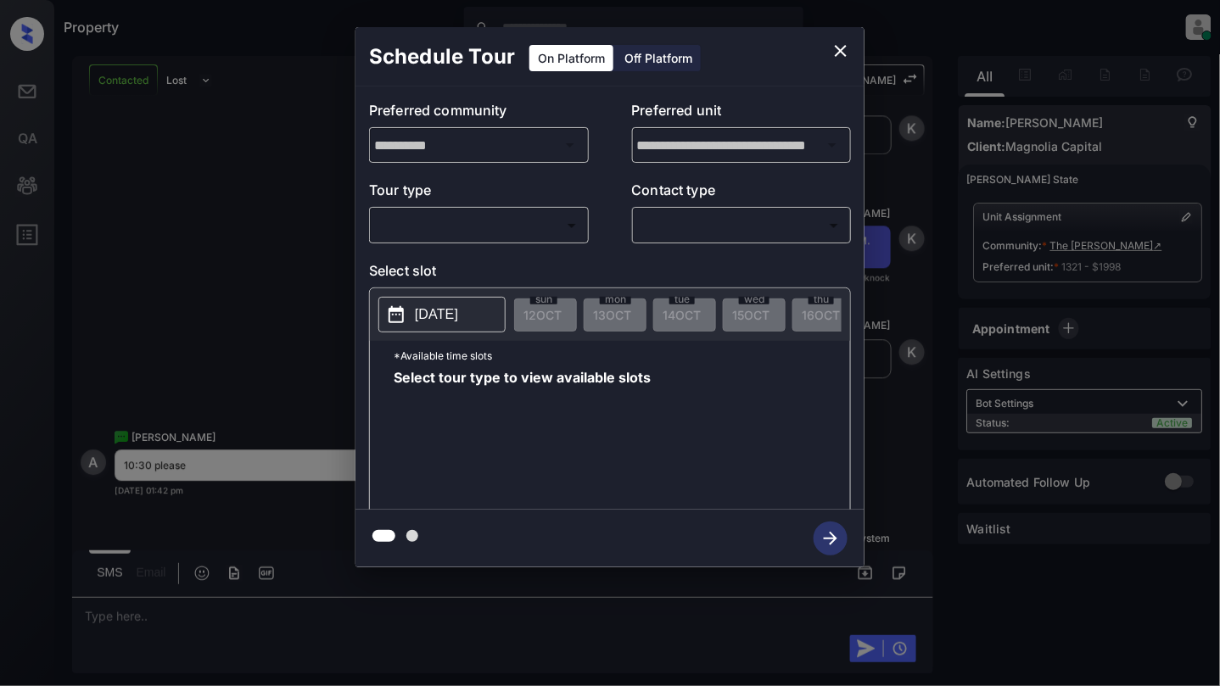
click at [516, 232] on body "Property [PERSON_NAME] Online Set yourself offline Set yourself on break Profil…" at bounding box center [610, 343] width 1220 height 686
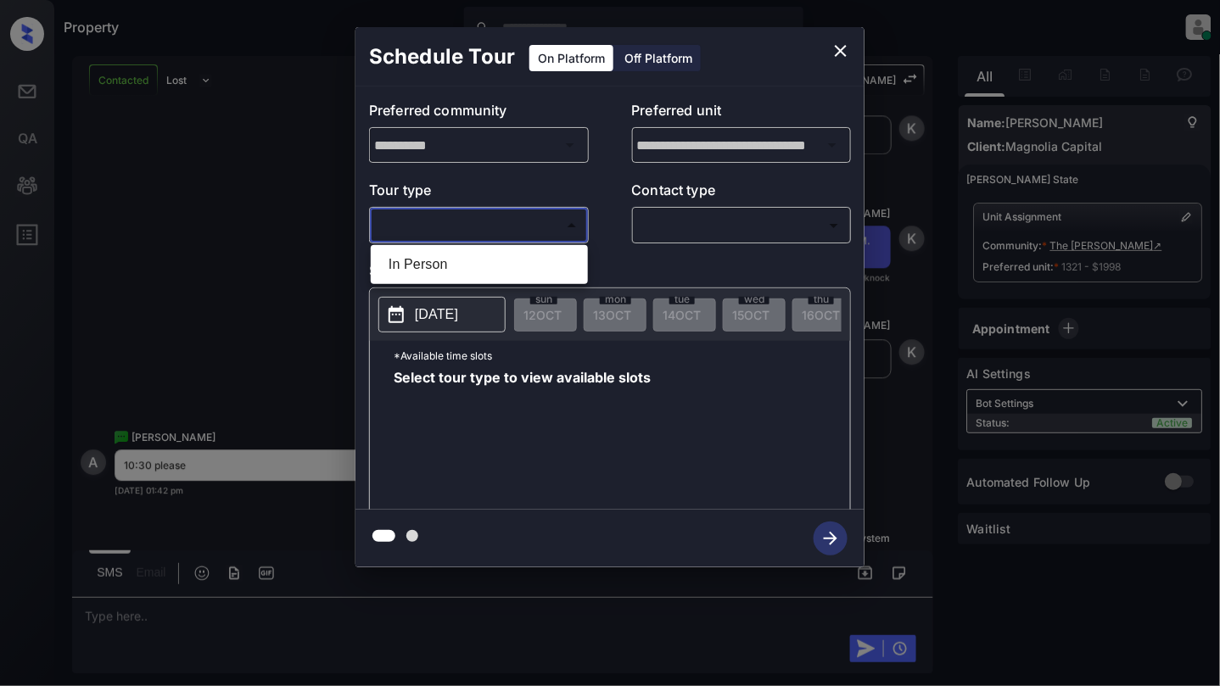
click at [502, 273] on li "In Person" at bounding box center [479, 264] width 209 height 31
type input "********"
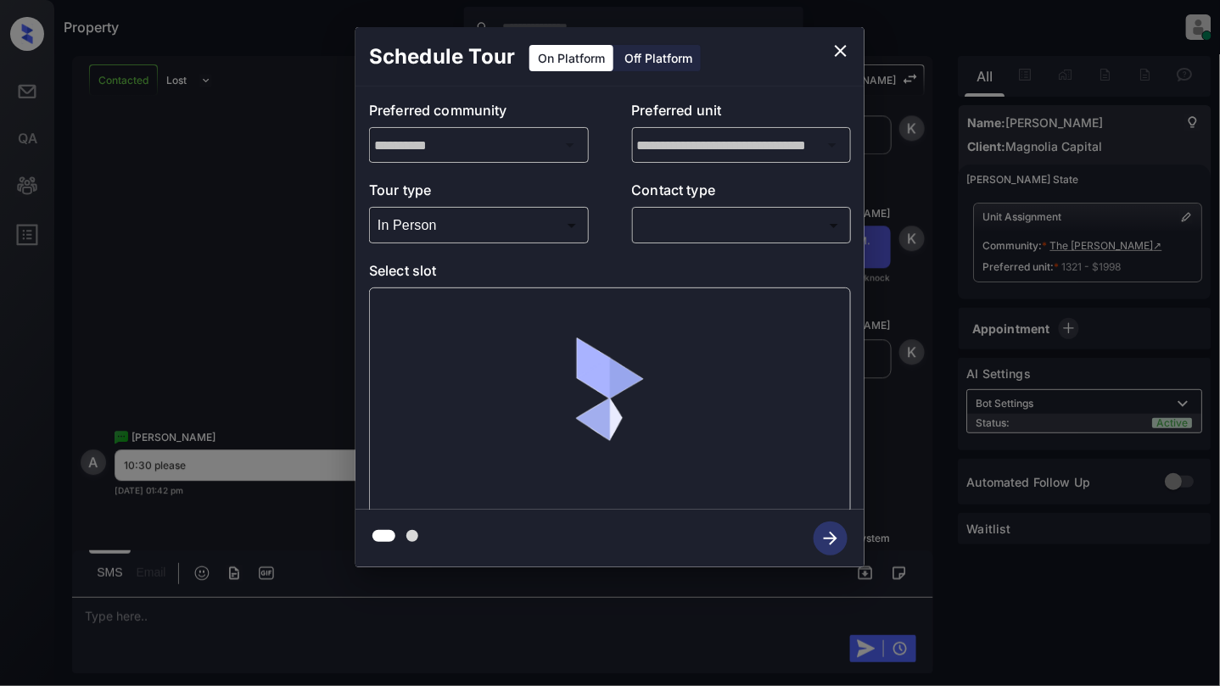
drag, startPoint x: 838, startPoint y: 249, endPoint x: 825, endPoint y: 236, distance: 18.0
click at [836, 246] on div "**********" at bounding box center [609, 298] width 509 height 423
click at [821, 232] on body "Property Cynthia Montañez Online Set yourself offline Set yourself on break Pro…" at bounding box center [610, 343] width 1220 height 686
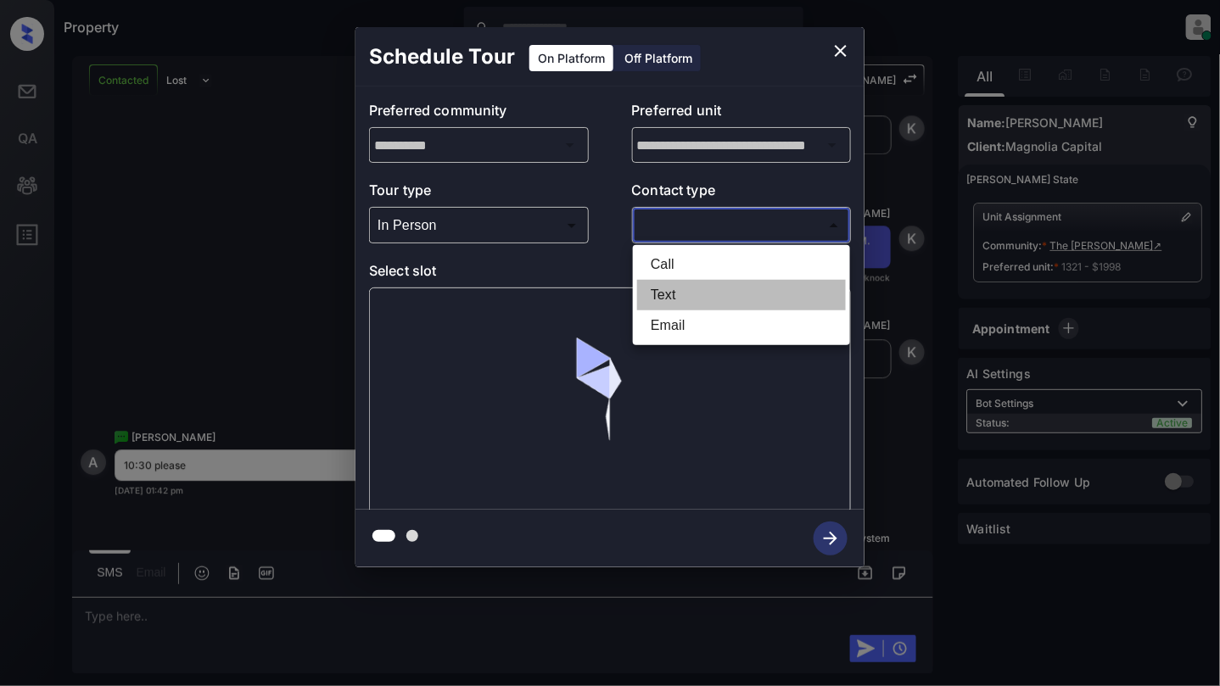
click at [723, 299] on li "Text" at bounding box center [741, 295] width 209 height 31
type input "****"
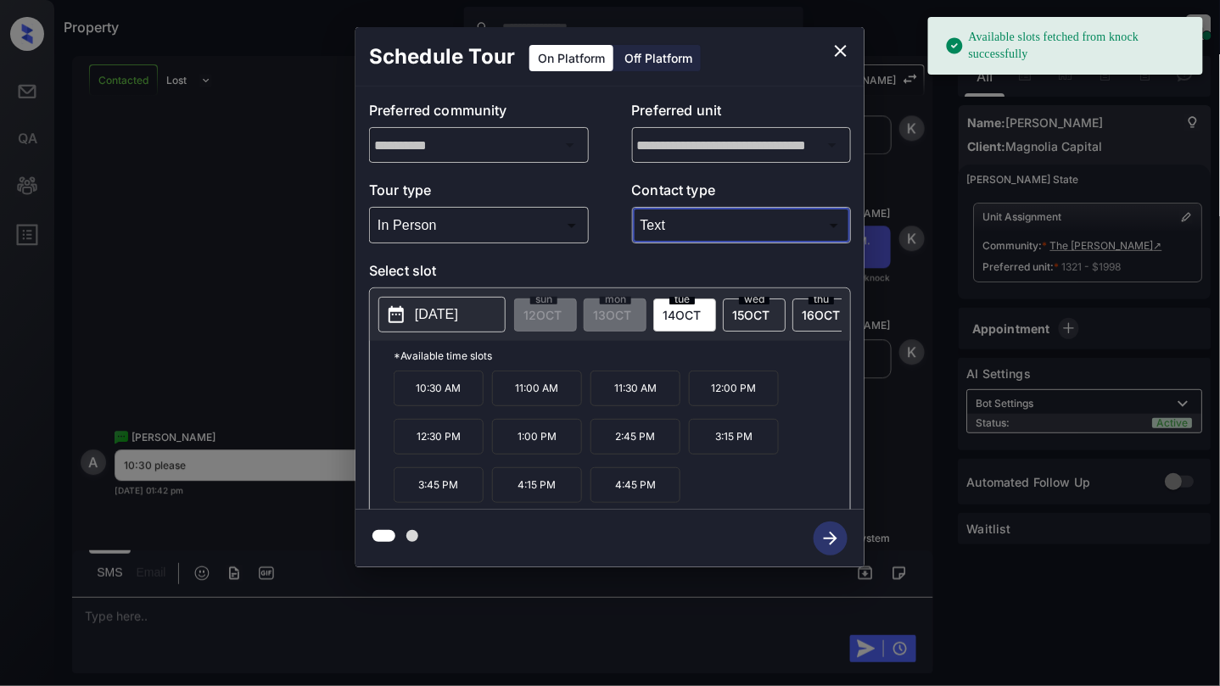
click at [438, 317] on p "2025-10-14" at bounding box center [436, 314] width 43 height 20
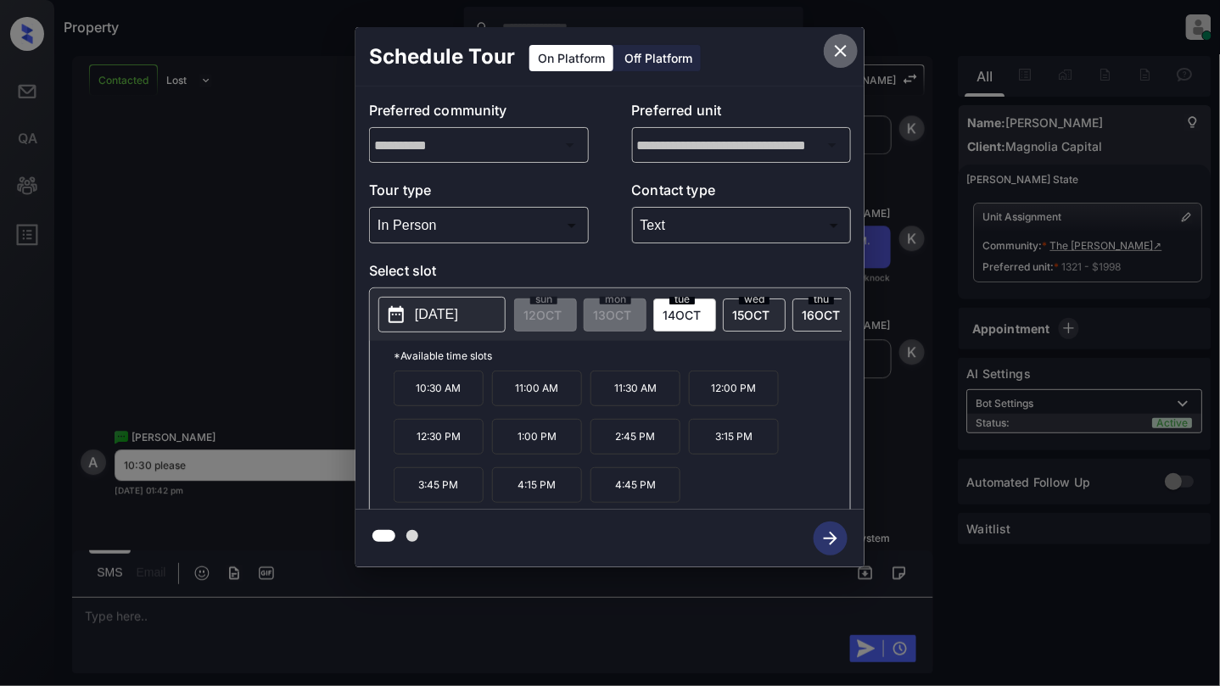
click at [840, 48] on icon "close" at bounding box center [840, 51] width 20 height 20
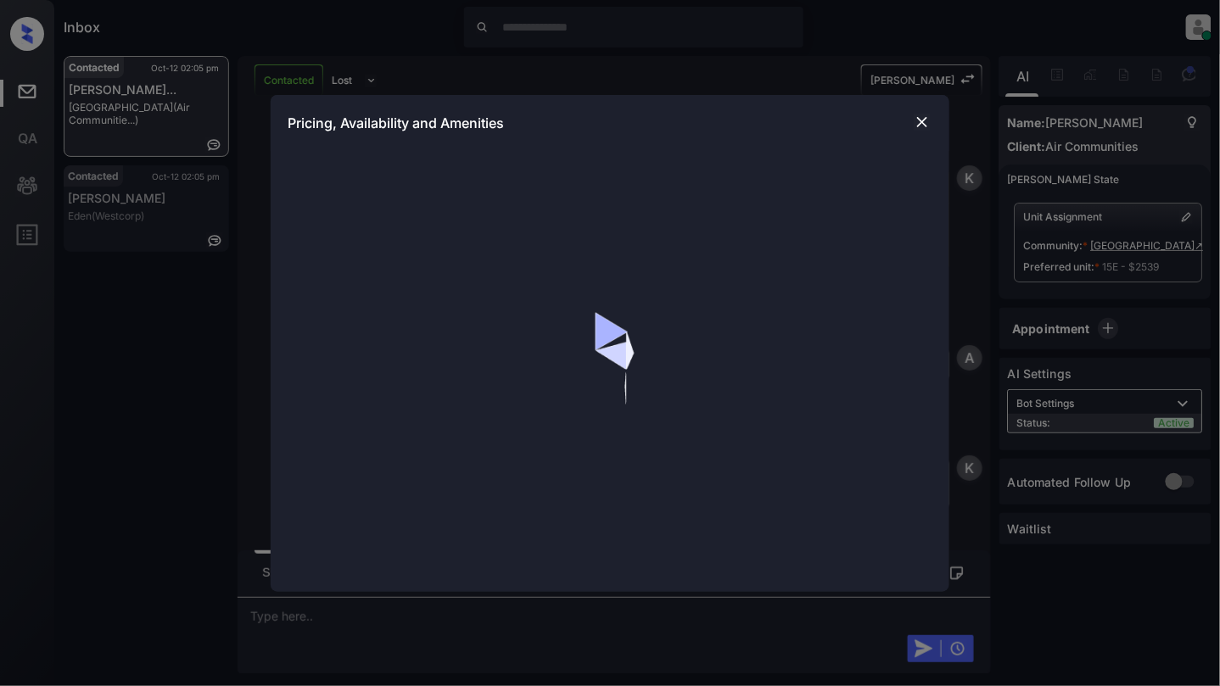
scroll to position [3337, 0]
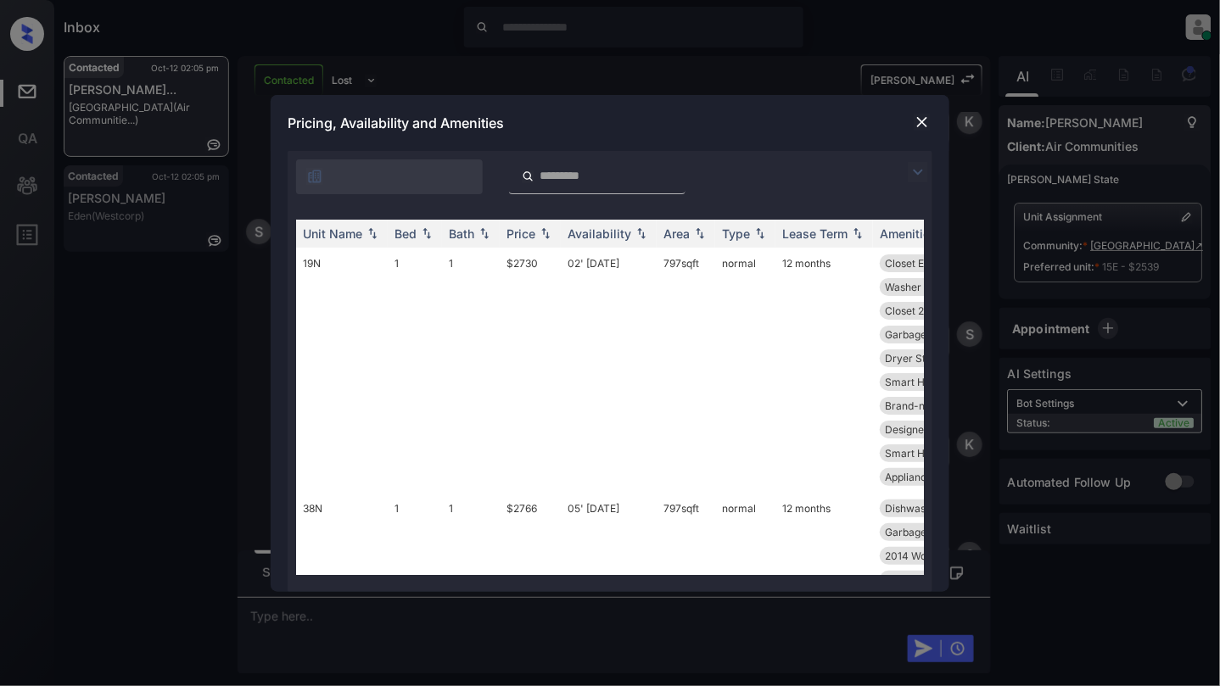
click at [577, 181] on input "search" at bounding box center [607, 176] width 139 height 14
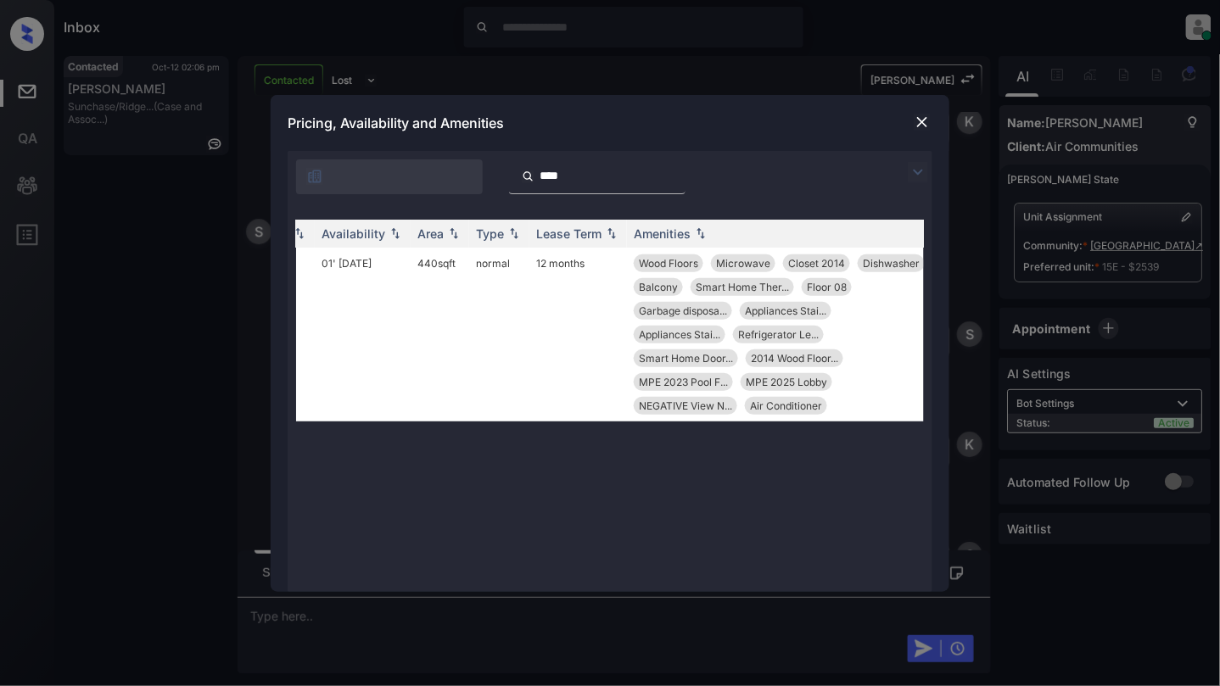
scroll to position [0, 249]
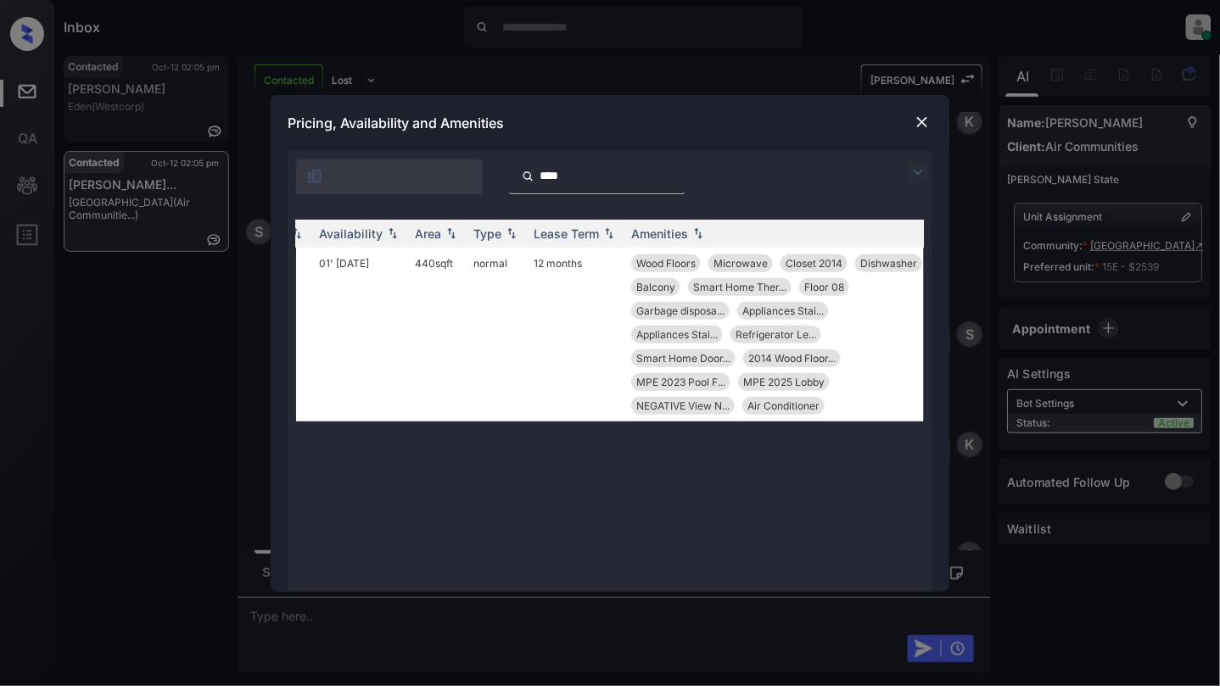
type input "****"
click at [924, 112] on div at bounding box center [922, 122] width 20 height 20
